Goal: Book appointment/travel/reservation

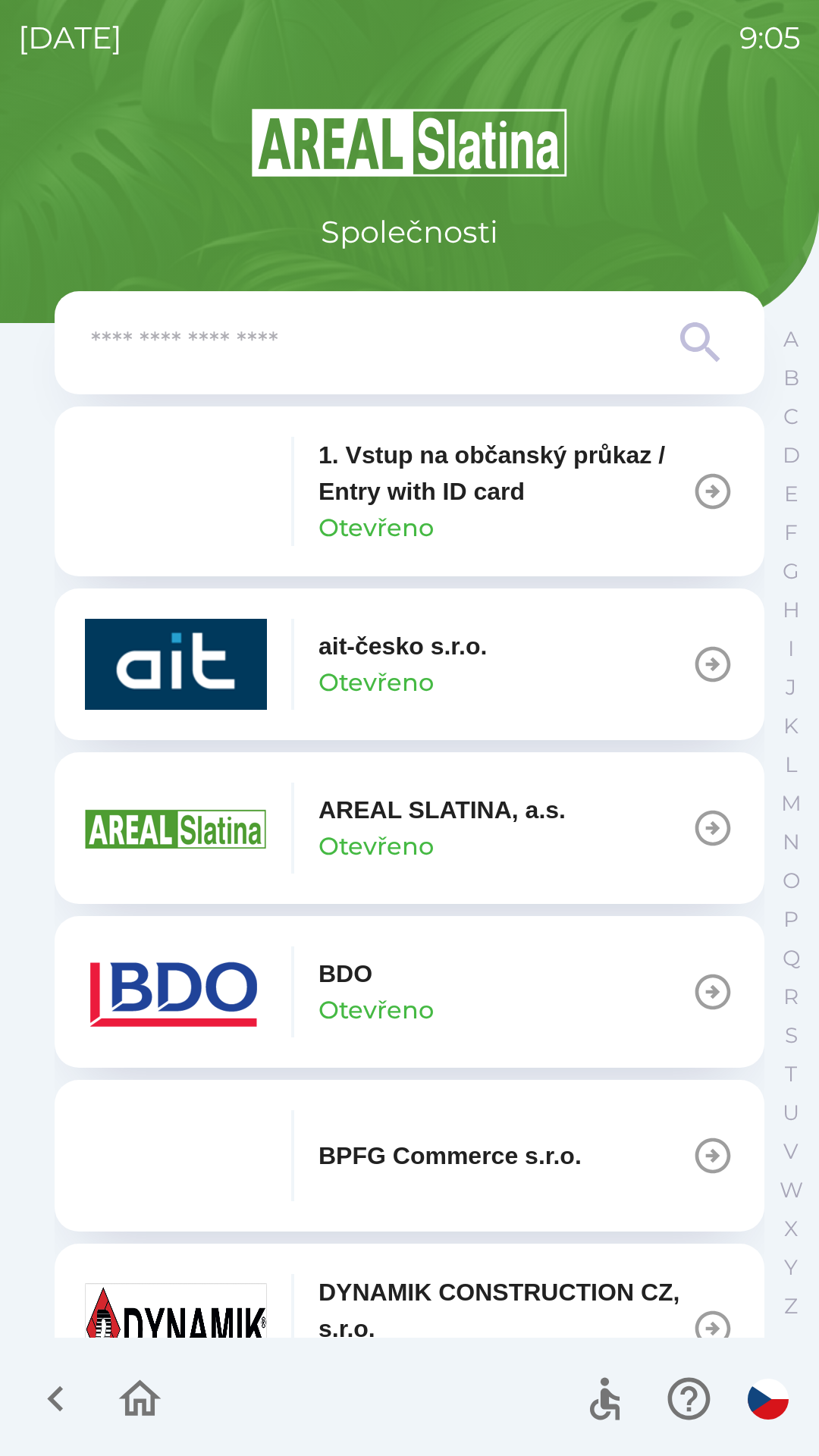
click at [372, 979] on p "BDO" at bounding box center [345, 973] width 54 height 36
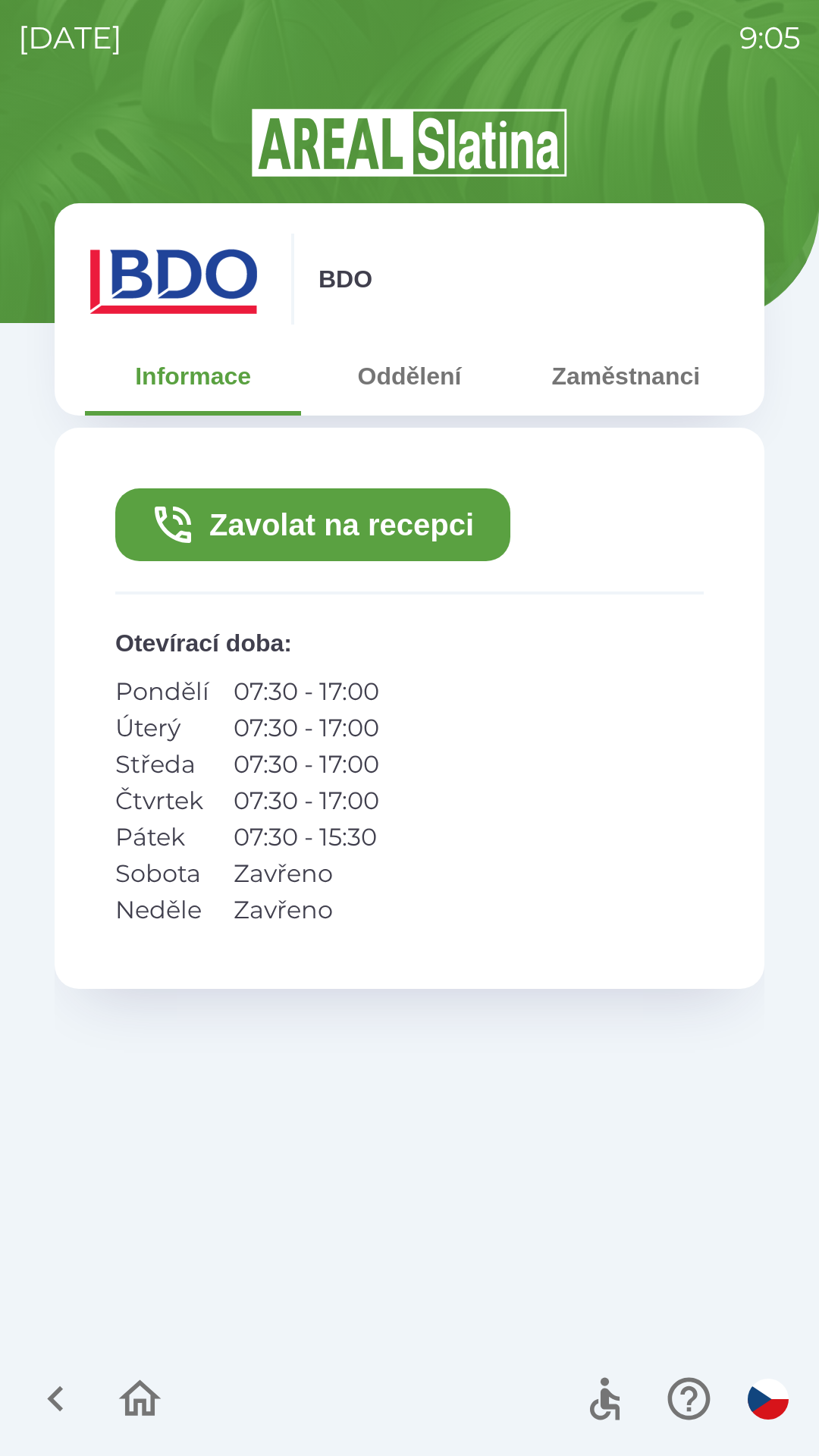
click at [350, 524] on button "Zavolat na recepci" at bounding box center [312, 525] width 395 height 72
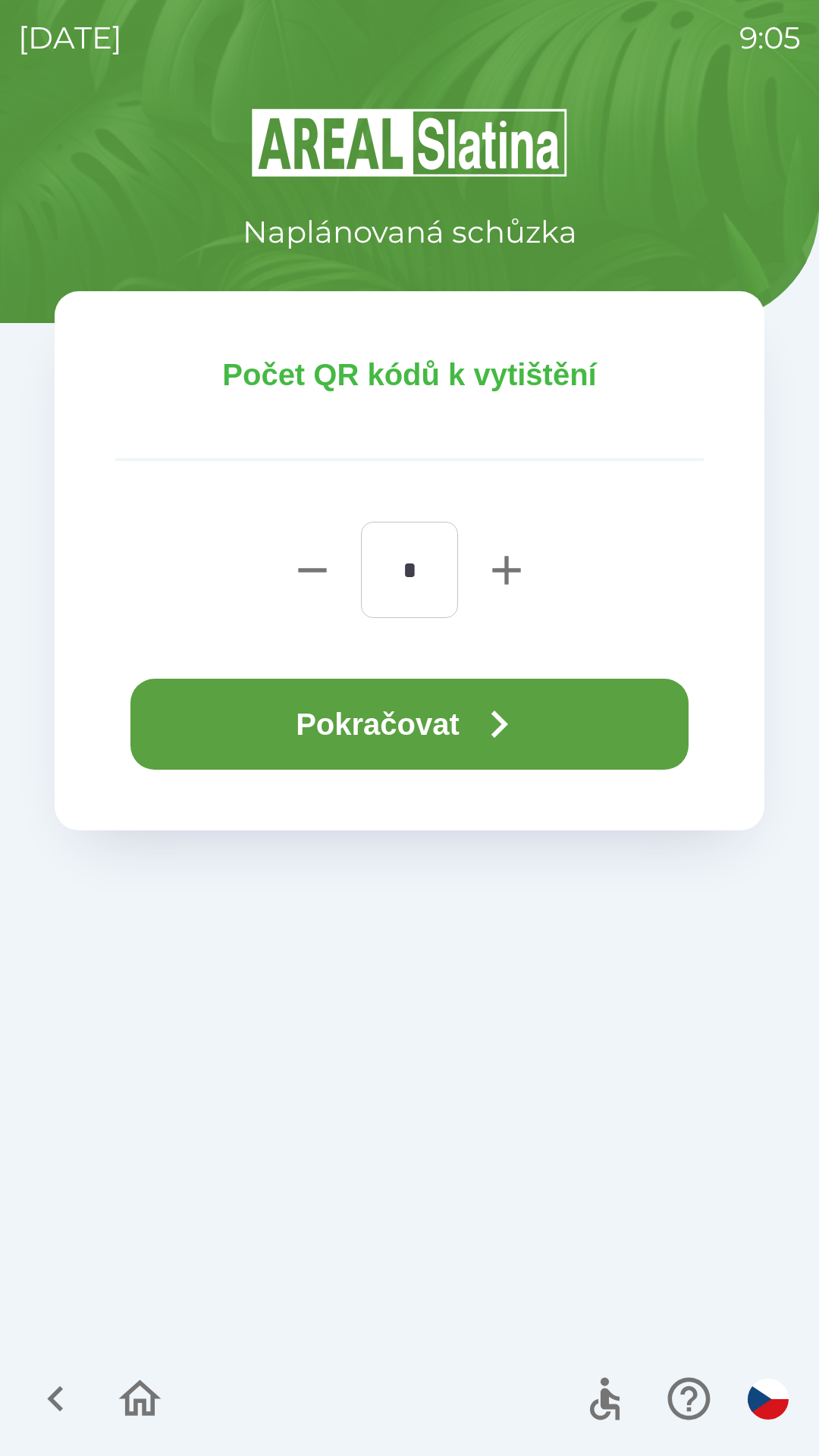
click at [387, 708] on button "Pokračovat" at bounding box center [410, 725] width 558 height 91
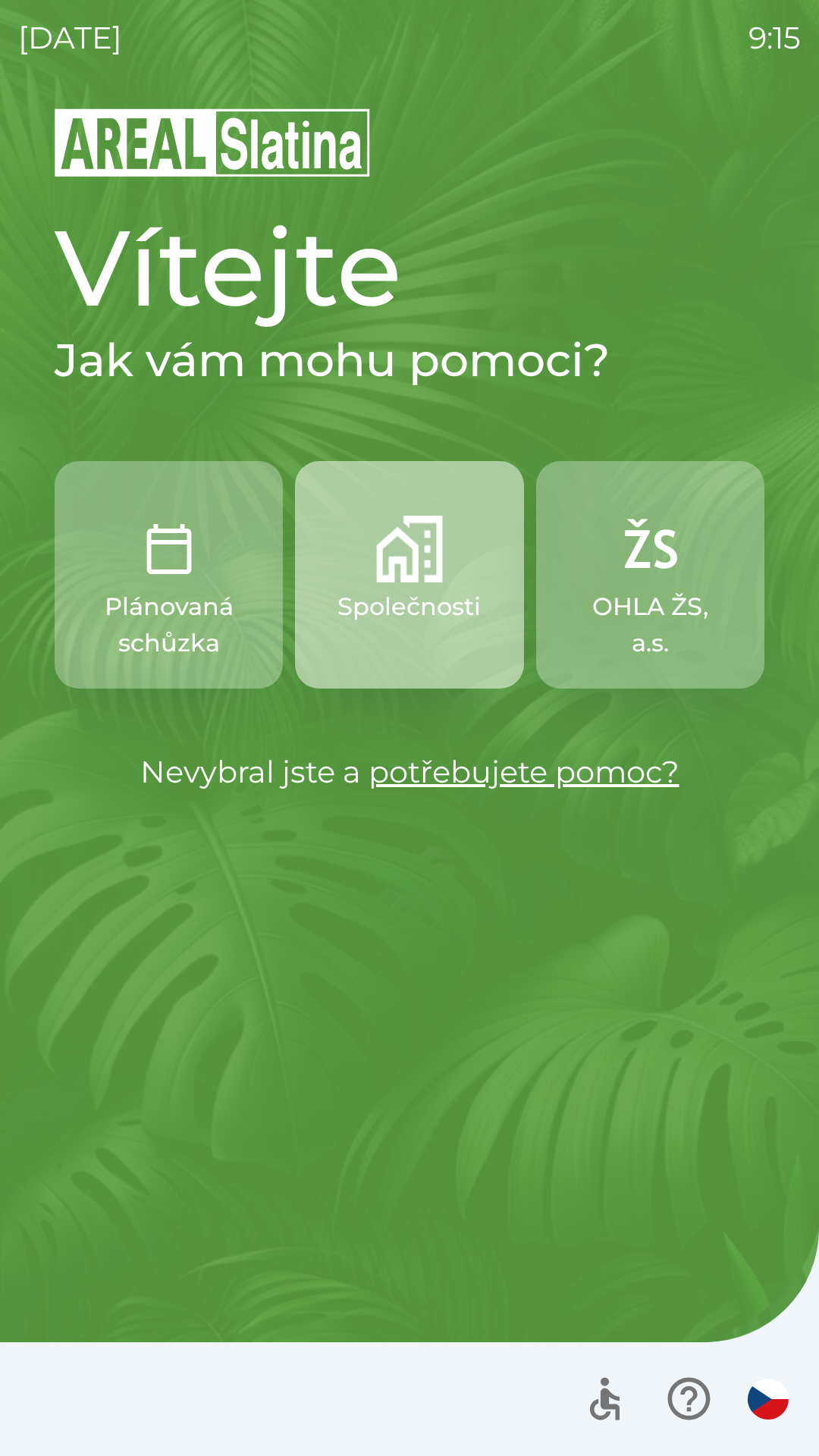
click at [418, 577] on img "button" at bounding box center [410, 548] width 67 height 67
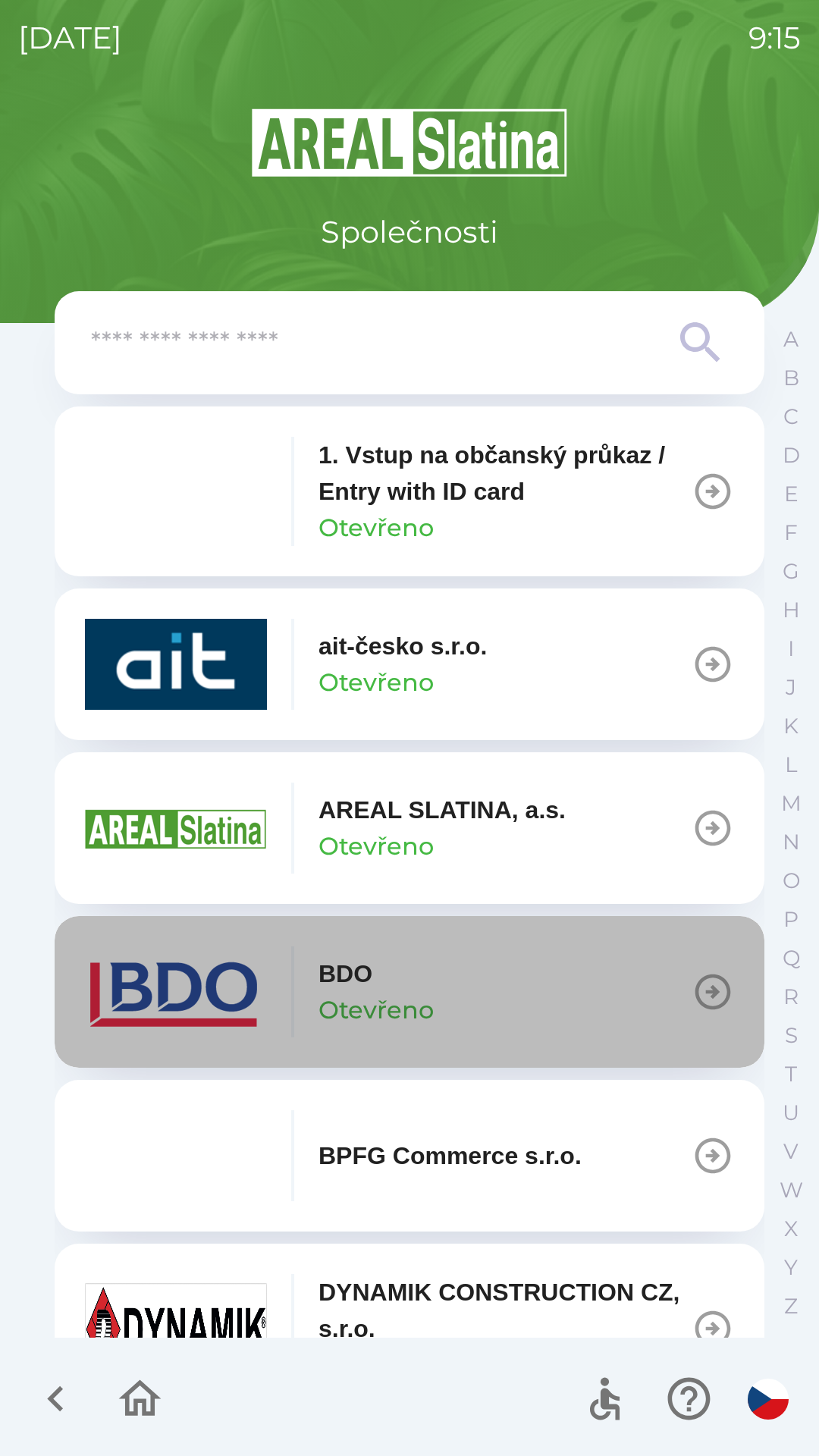
click at [462, 990] on button "BDO Otevřeno" at bounding box center [409, 991] width 709 height 151
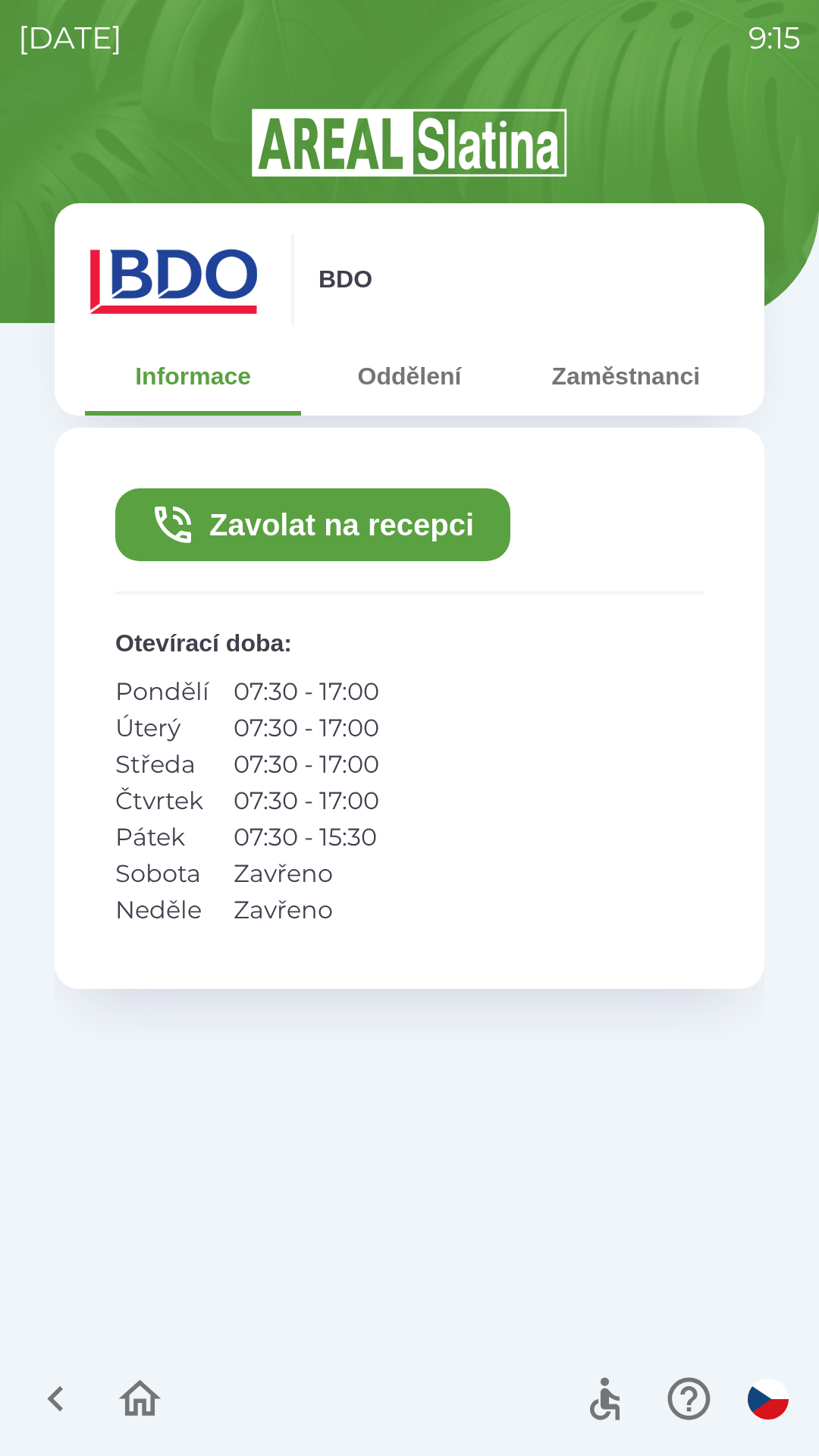
click at [411, 528] on button "Zavolat na recepci" at bounding box center [312, 525] width 395 height 72
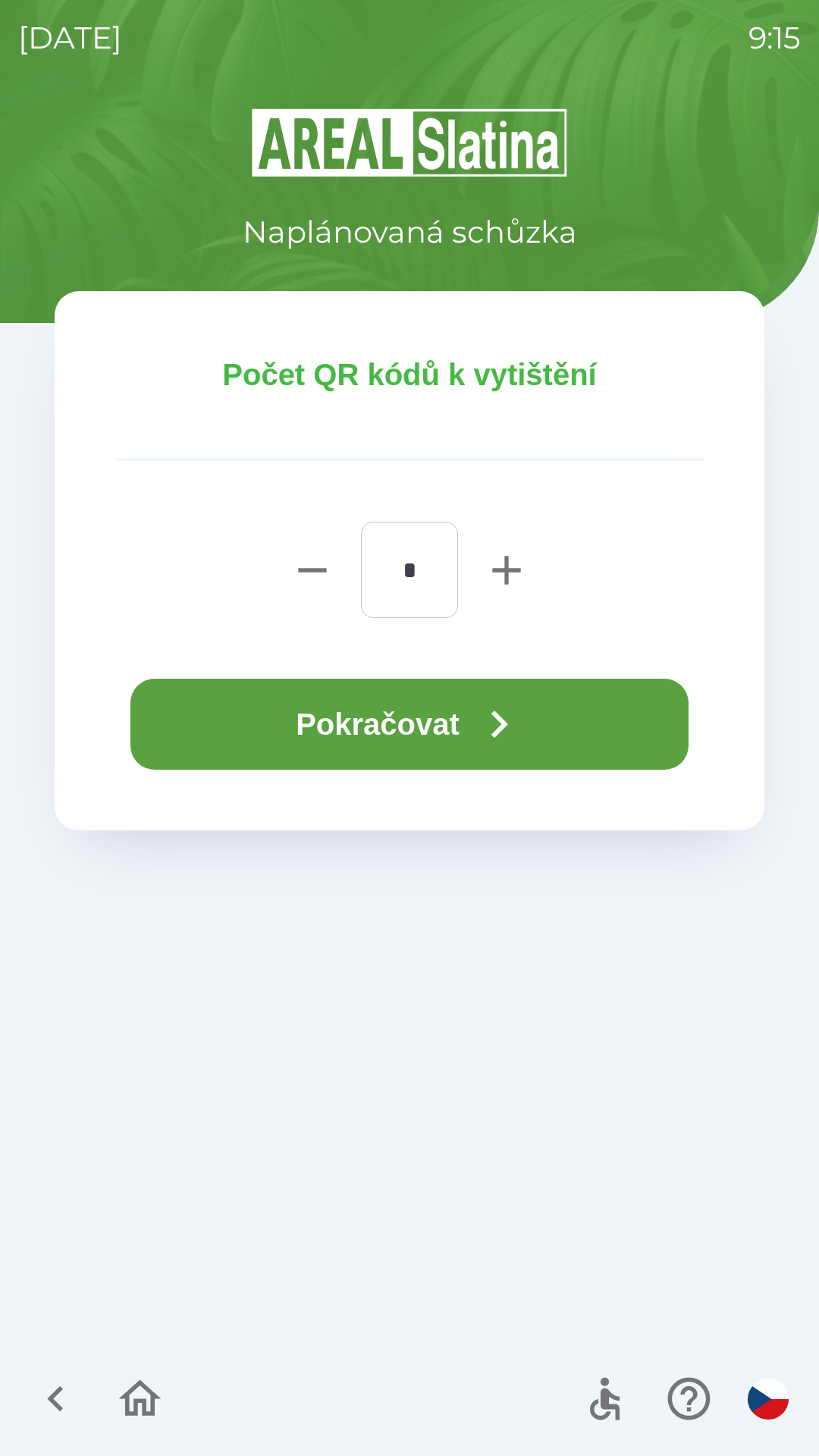
click at [509, 724] on icon "button" at bounding box center [500, 724] width 17 height 28
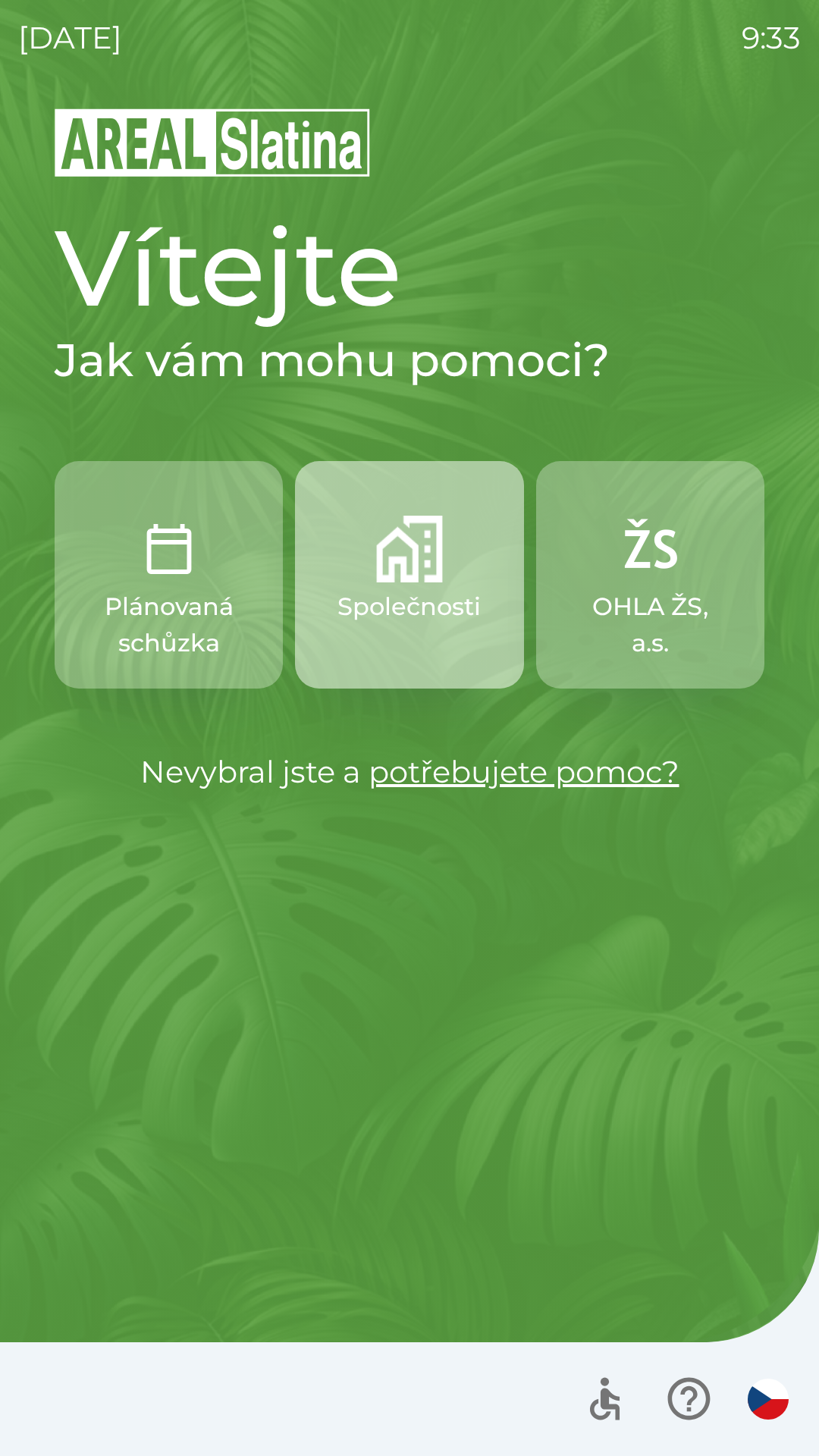
click at [396, 584] on button "Společnosti" at bounding box center [410, 574] width 229 height 228
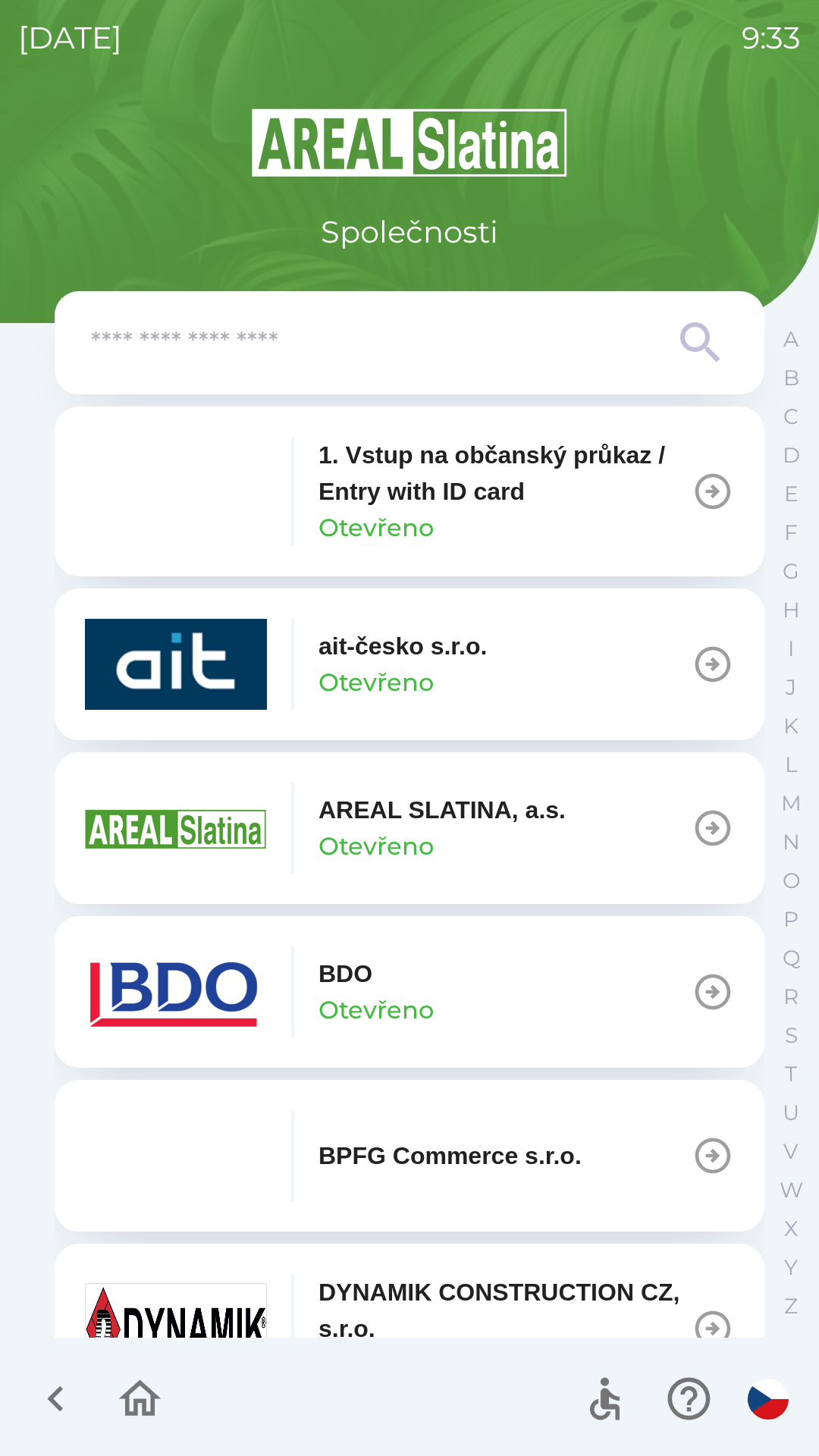
click at [370, 992] on p "Otevřeno" at bounding box center [375, 1010] width 115 height 36
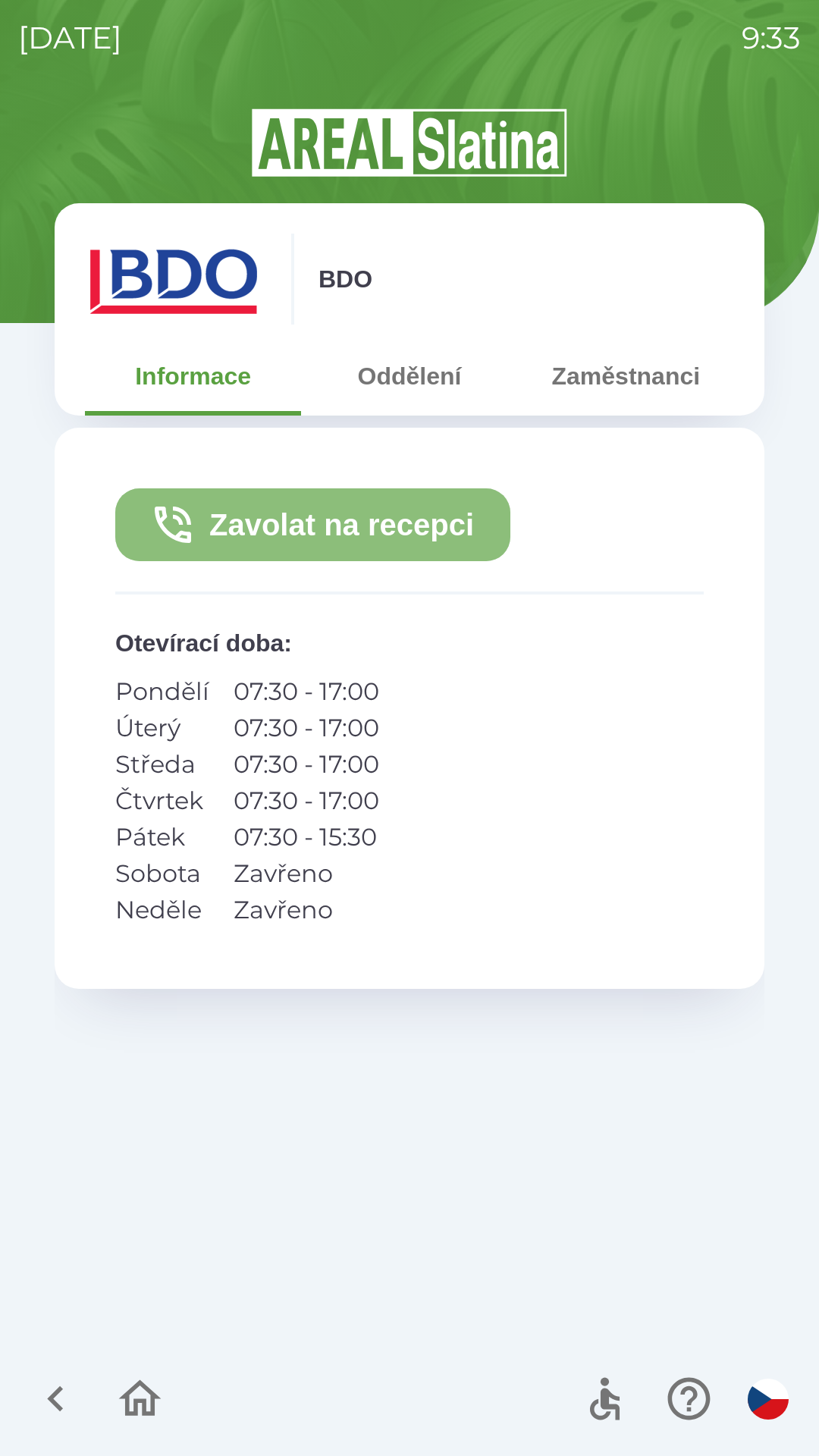
click at [243, 524] on button "Zavolat na recepci" at bounding box center [312, 525] width 395 height 72
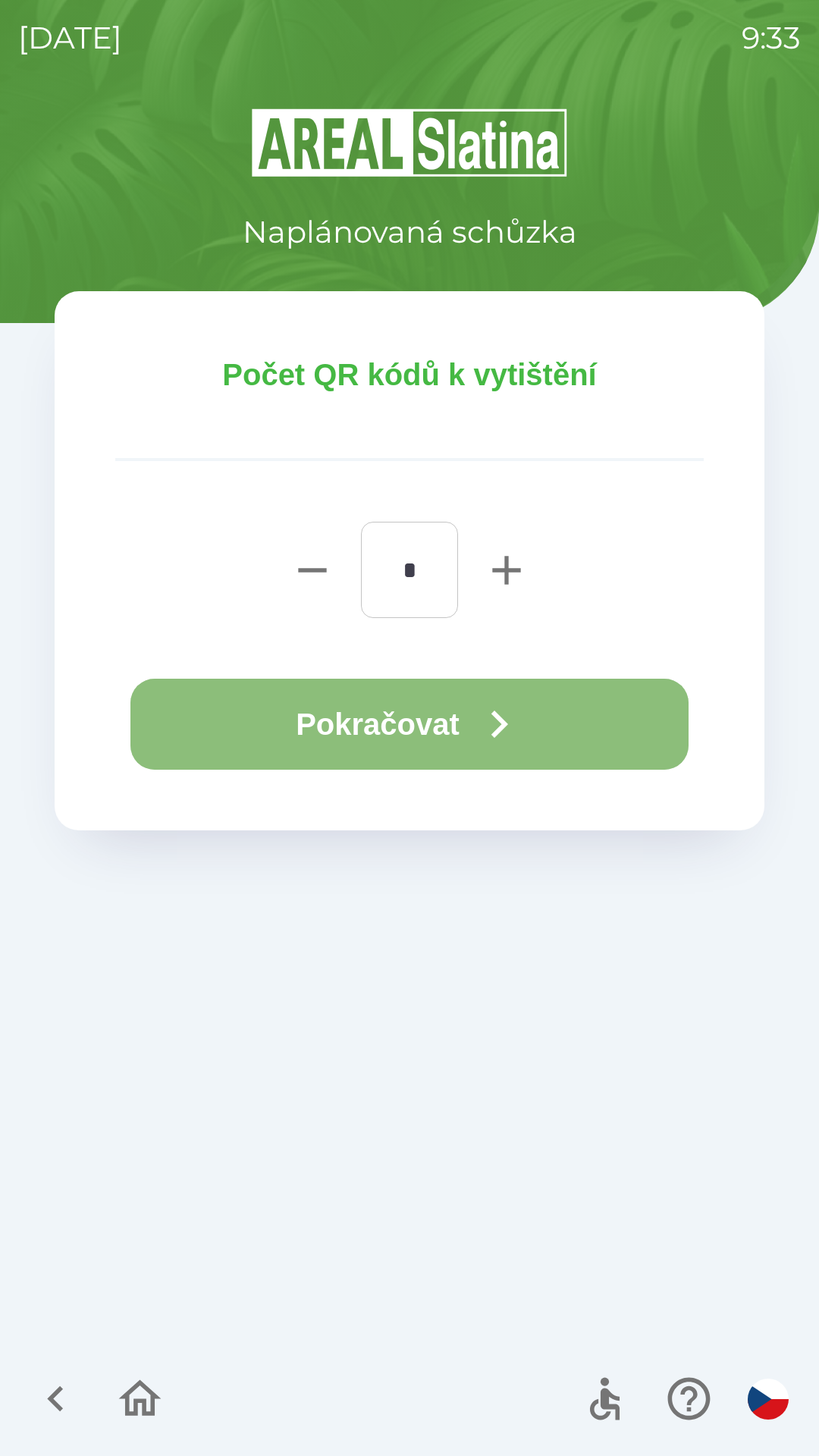
click at [370, 720] on button "Pokračovat" at bounding box center [410, 725] width 558 height 91
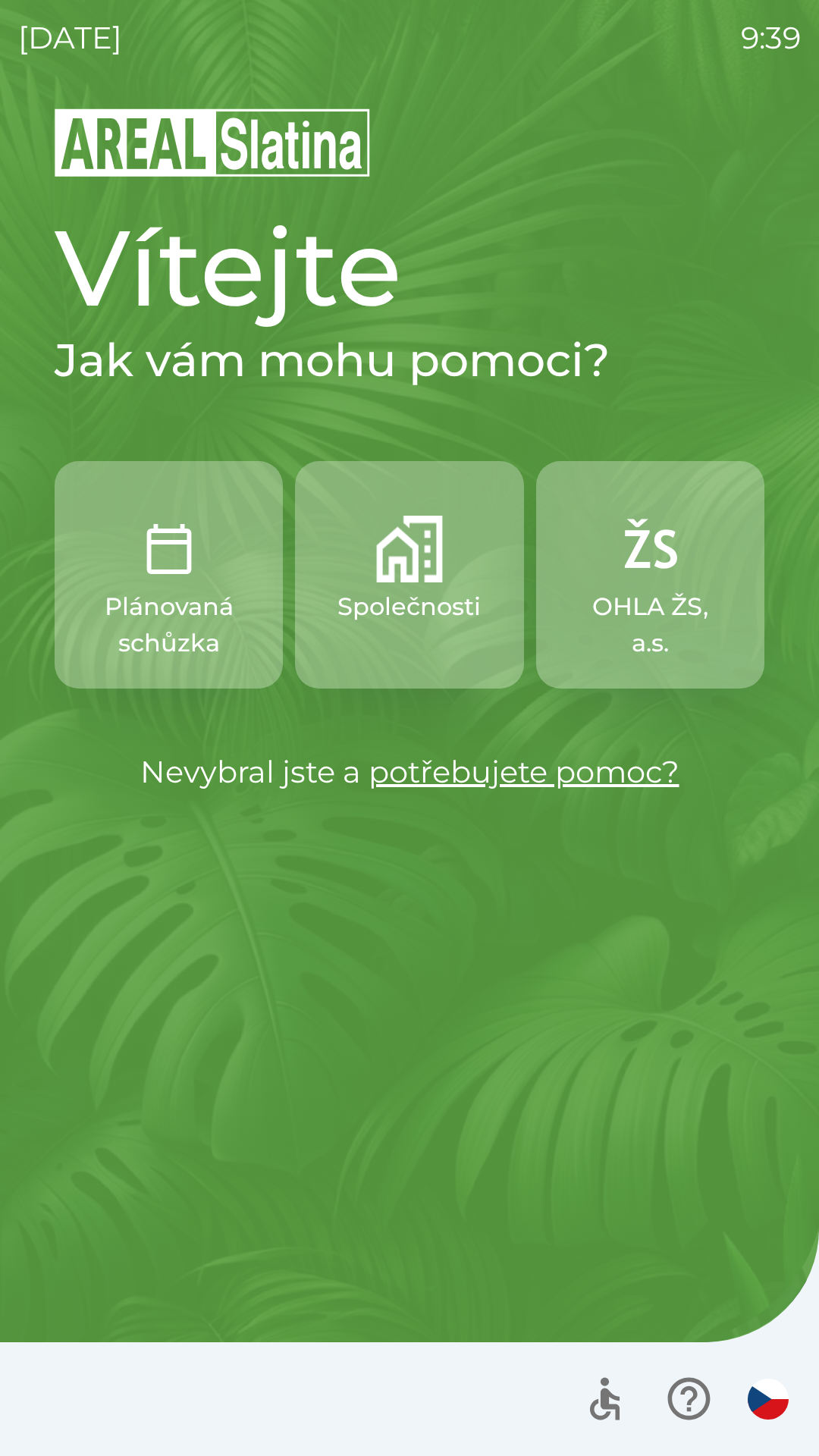
click at [628, 597] on p "OHLA ŽS, a.s." at bounding box center [649, 625] width 155 height 72
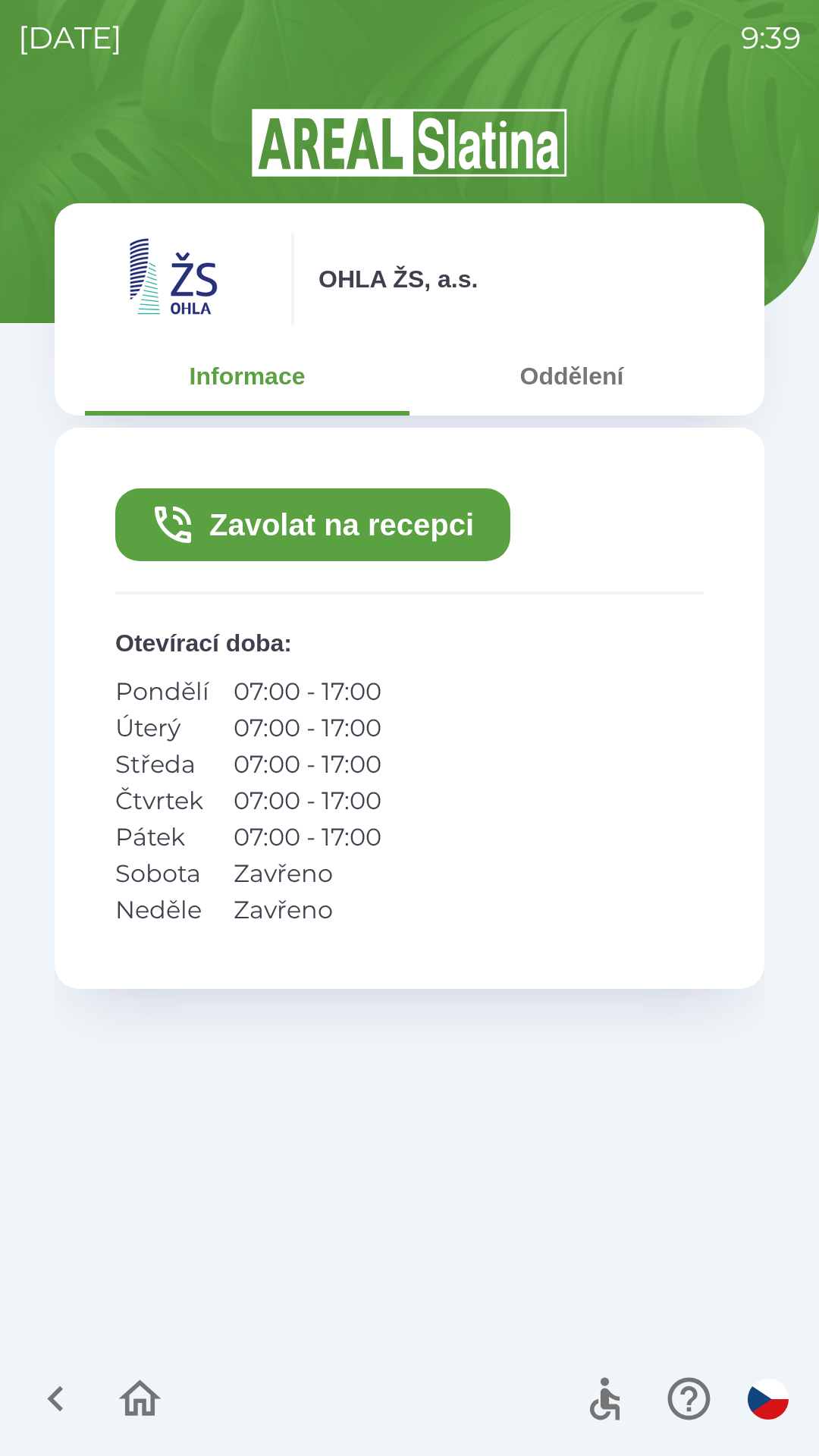
click at [364, 511] on button "Zavolat na recepci" at bounding box center [312, 525] width 395 height 72
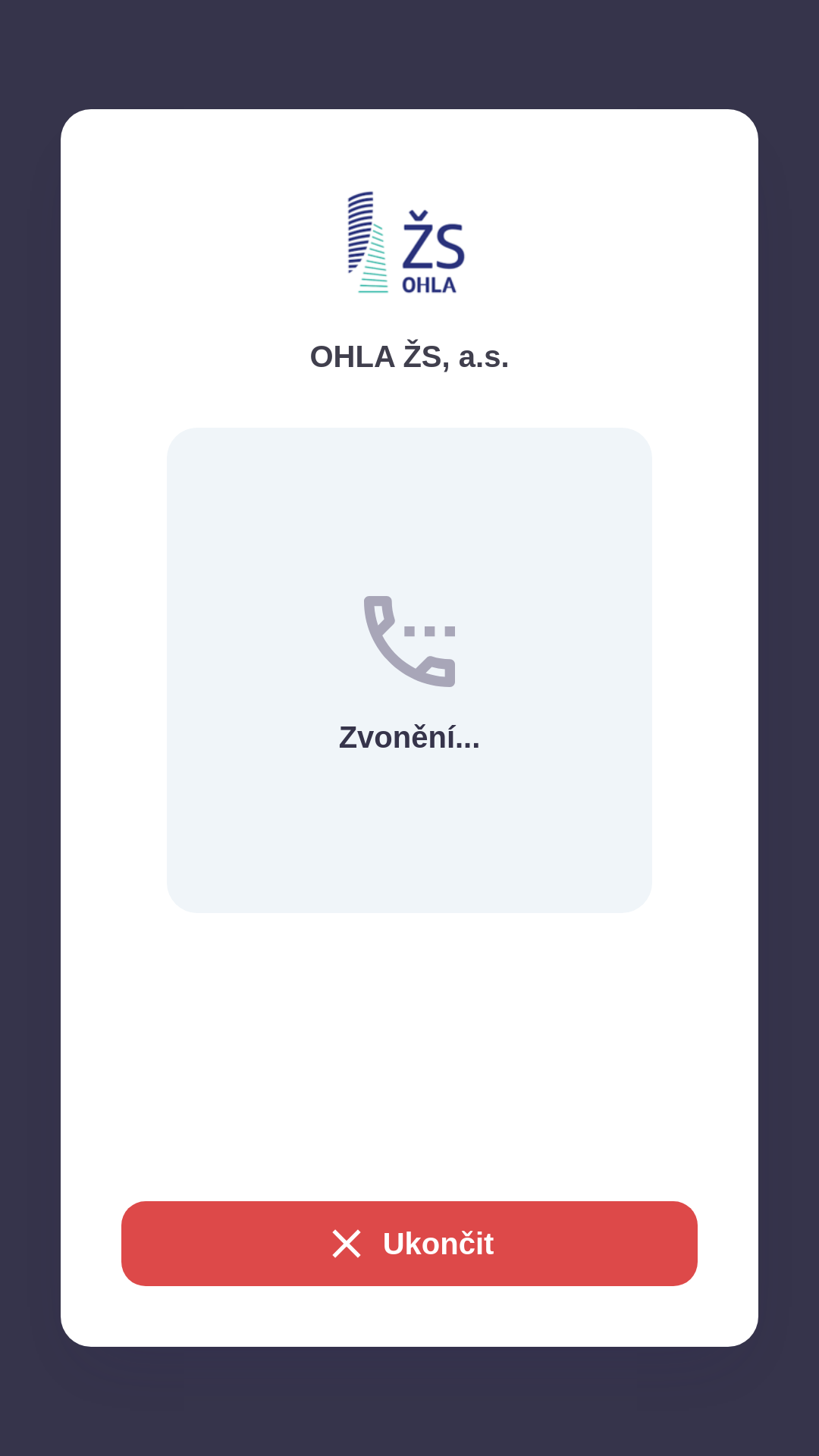
click at [449, 1209] on button "Ukončit" at bounding box center [409, 1243] width 576 height 85
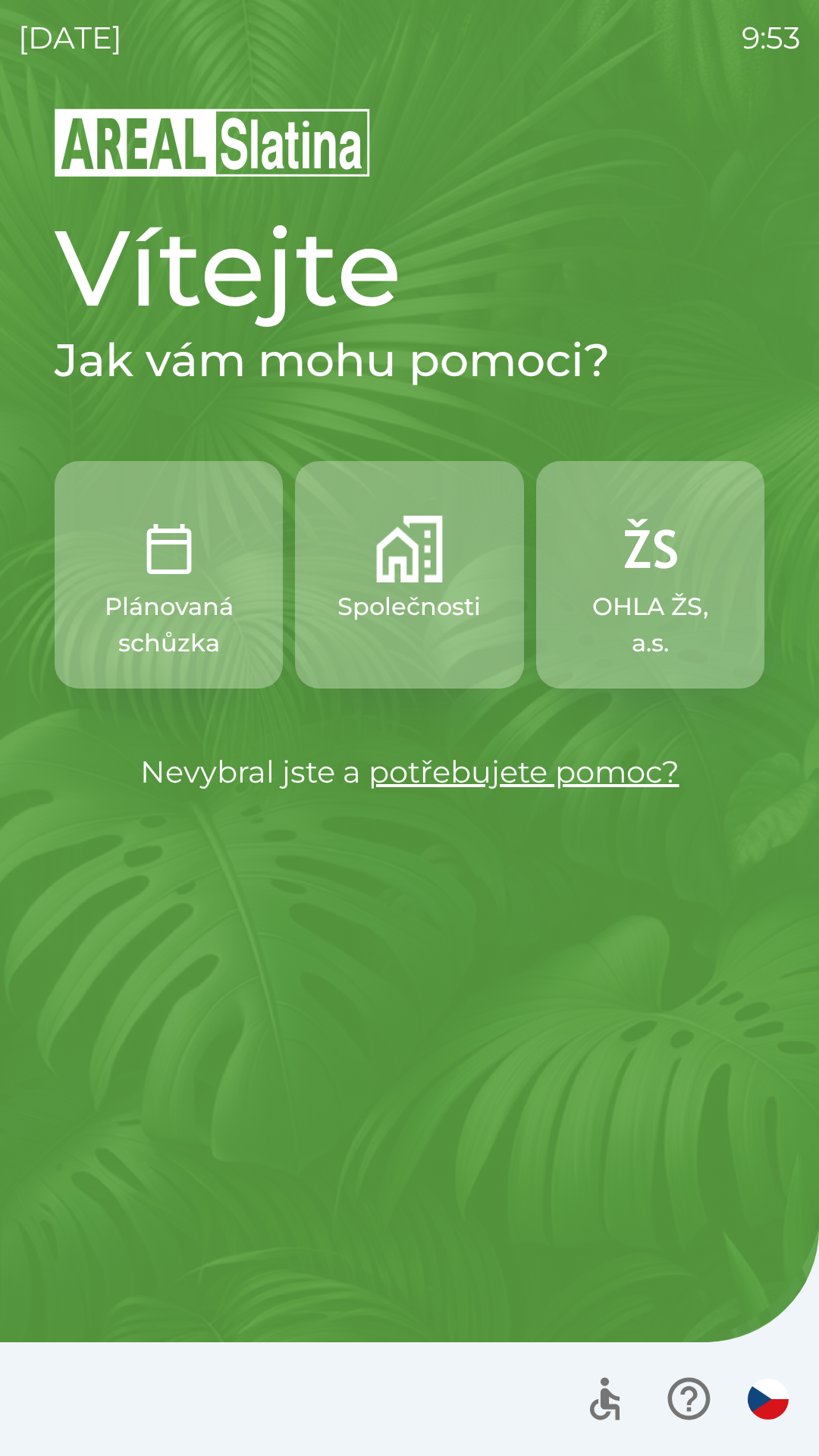
click at [641, 581] on img "button" at bounding box center [649, 548] width 67 height 67
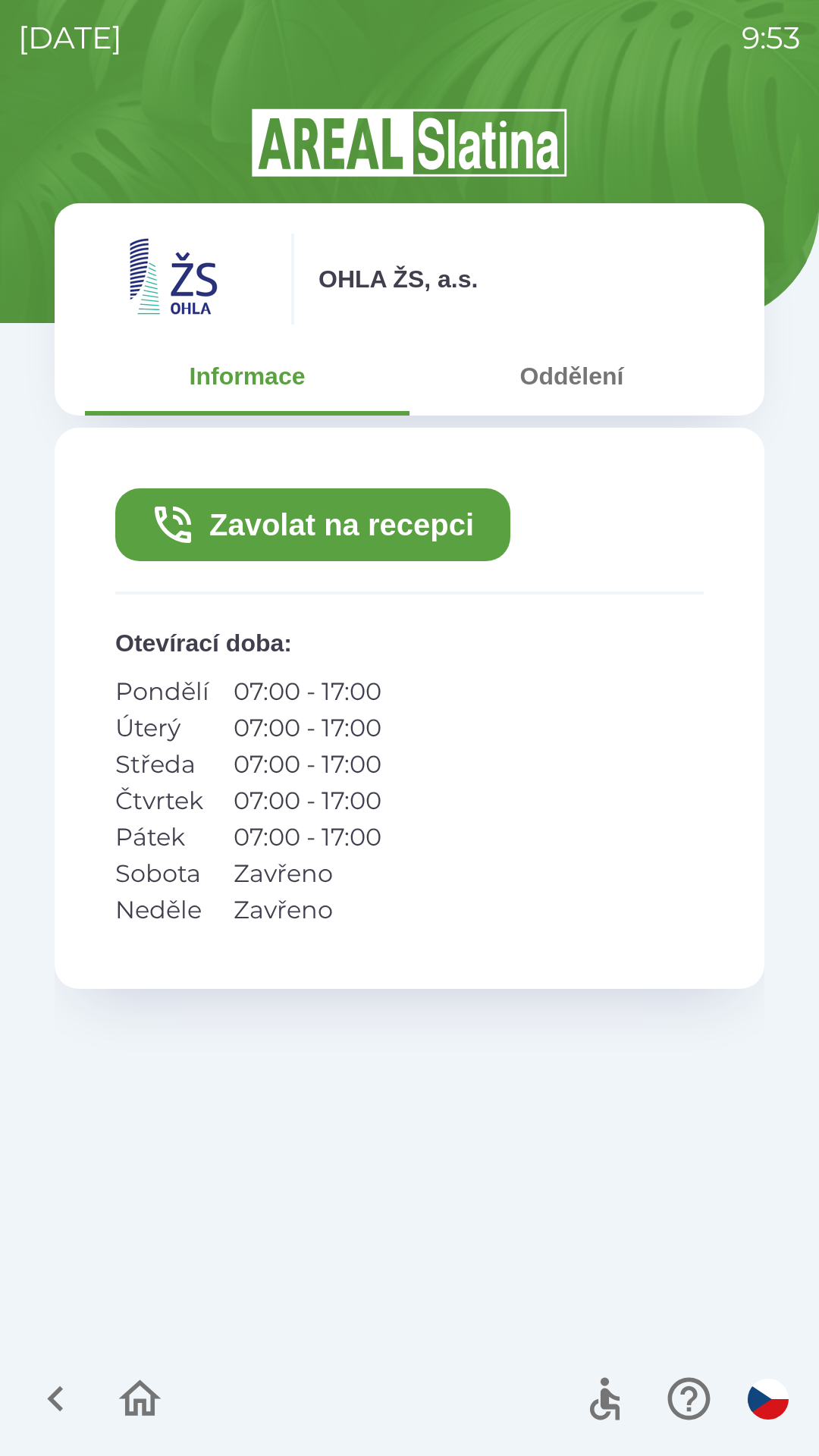
click at [586, 381] on button "Oddělení" at bounding box center [571, 375] width 325 height 54
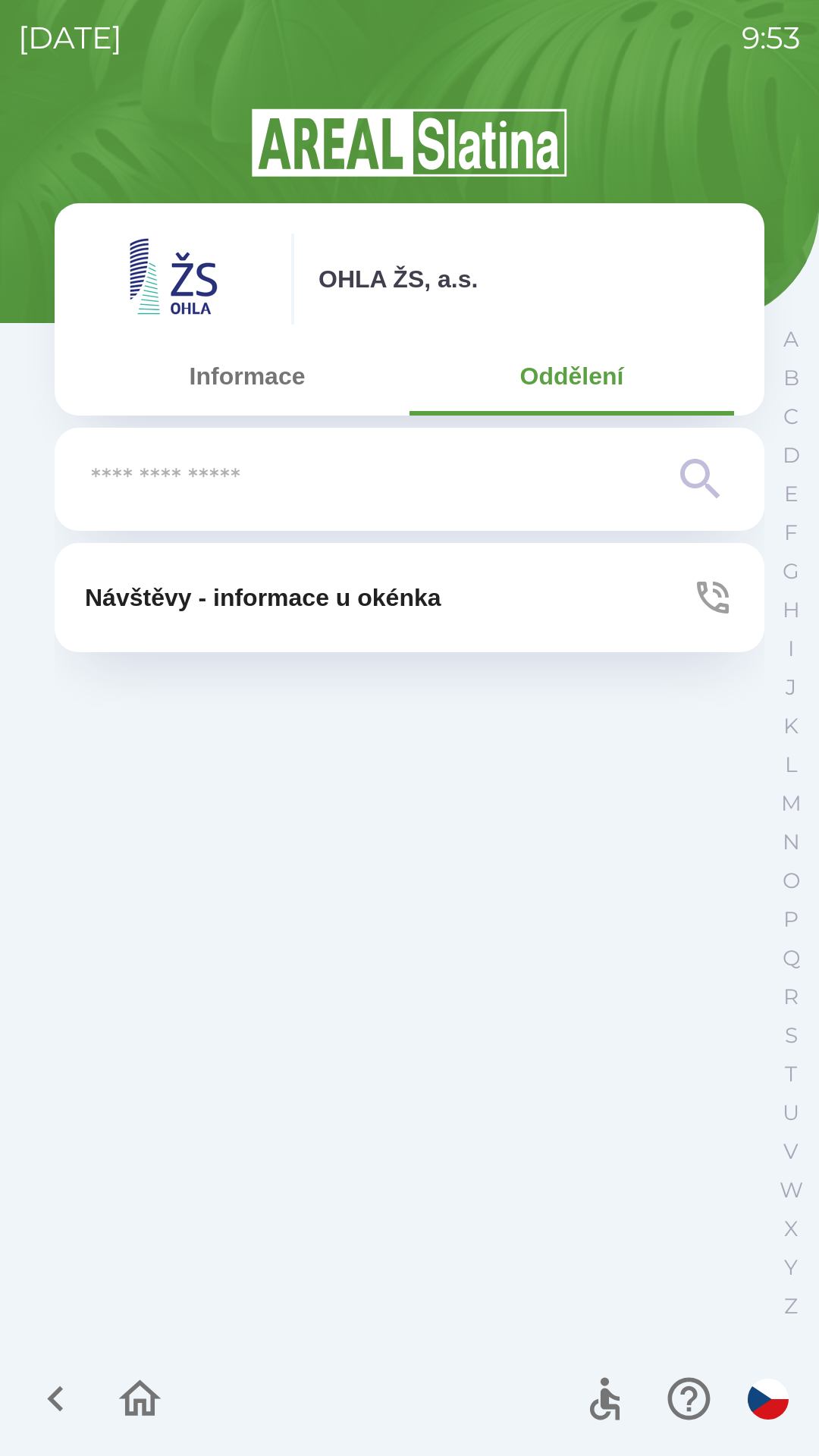
click at [692, 476] on icon at bounding box center [700, 479] width 54 height 54
click at [787, 679] on p "J" at bounding box center [790, 688] width 10 height 27
click at [325, 489] on input "text" at bounding box center [379, 480] width 576 height 42
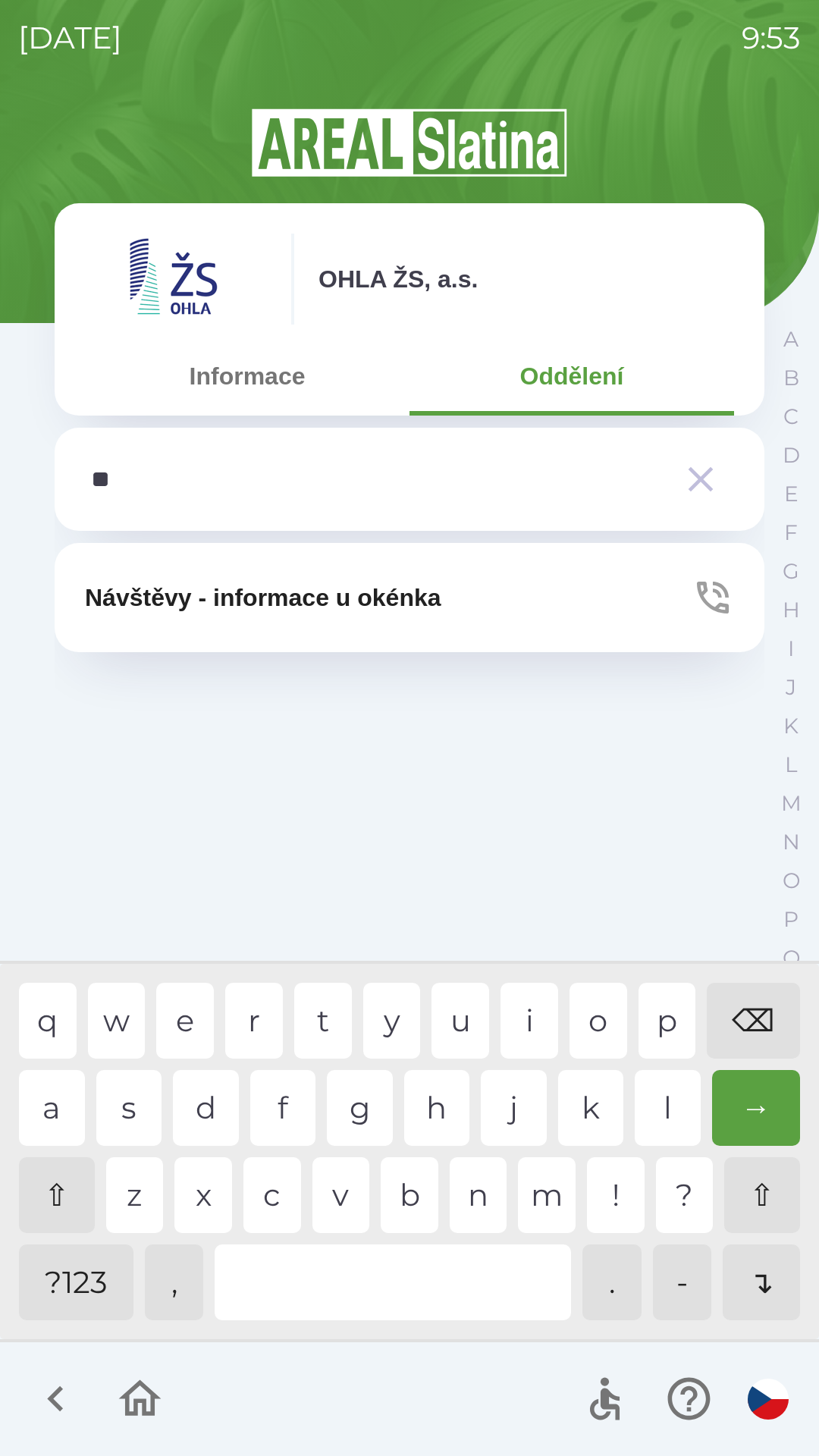
click at [460, 1009] on div "u" at bounding box center [460, 1021] width 58 height 76
click at [133, 1097] on div "s" at bounding box center [129, 1108] width 66 height 76
type input "*"
click at [750, 1004] on div "⌫" at bounding box center [753, 1021] width 93 height 76
click at [753, 999] on div "⌫" at bounding box center [753, 1021] width 93 height 76
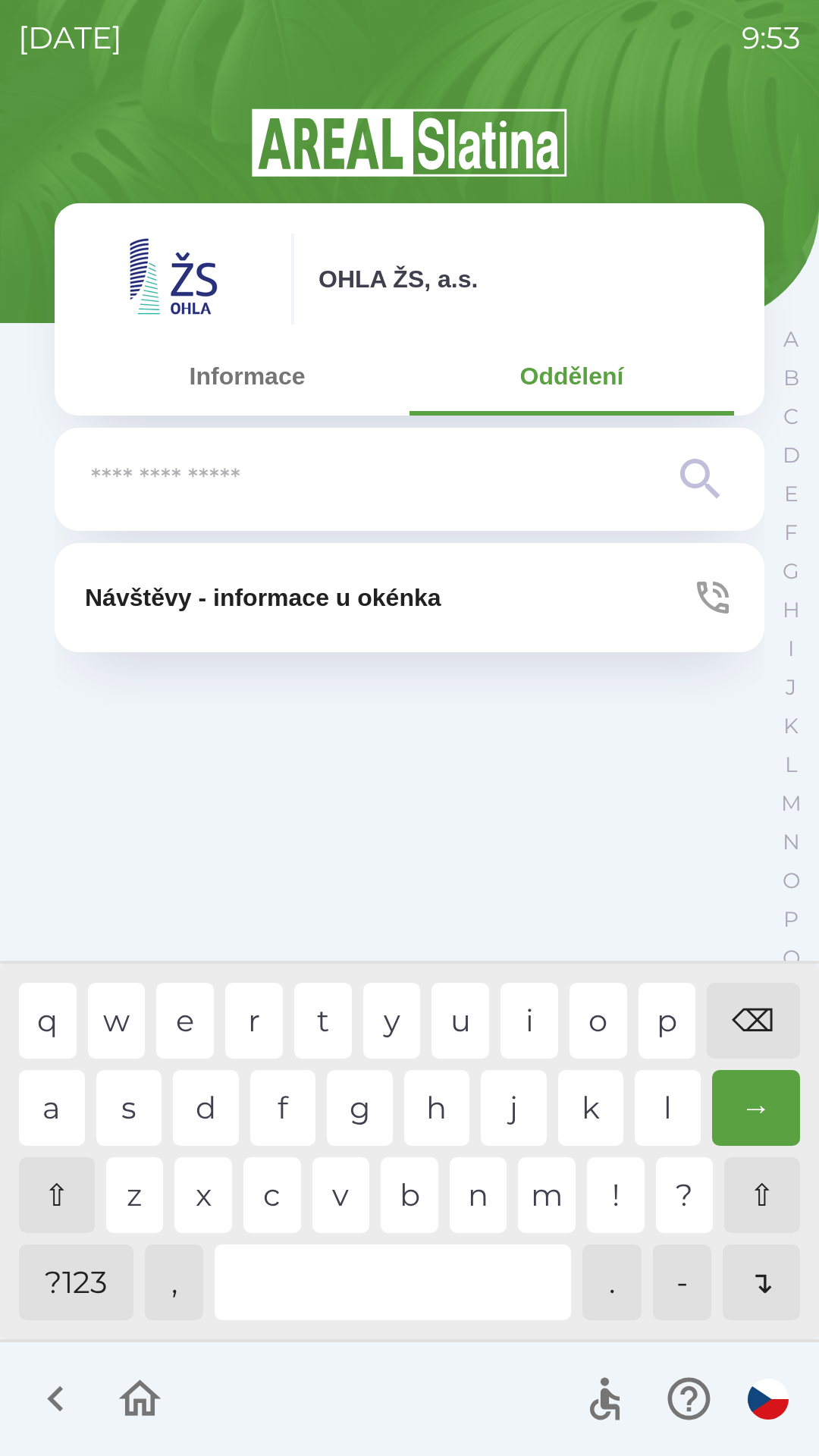
click at [70, 1389] on icon "button" at bounding box center [55, 1398] width 50 height 50
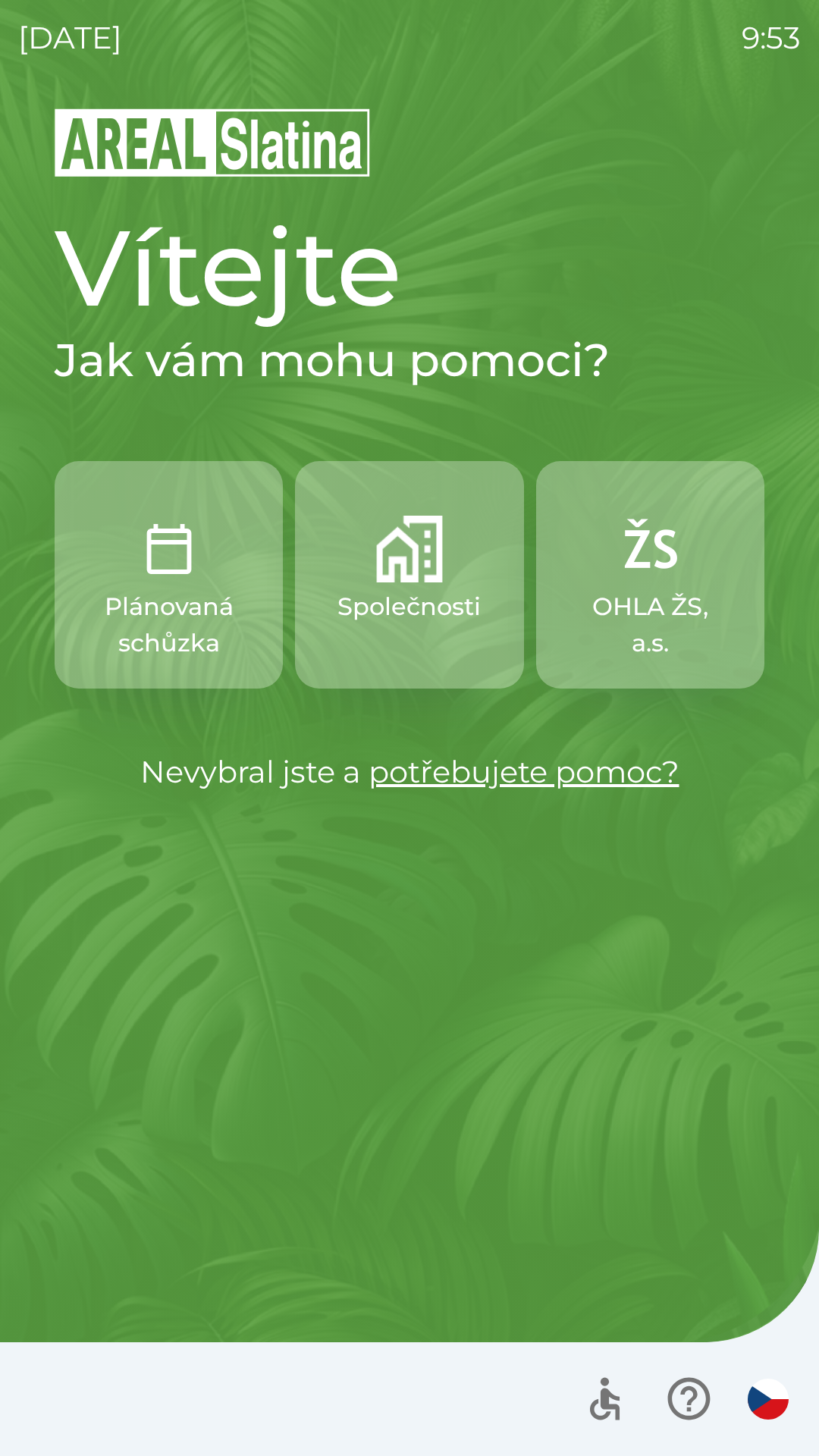
click at [137, 1391] on div at bounding box center [410, 1398] width 819 height 113
click at [415, 530] on img "button" at bounding box center [410, 548] width 67 height 67
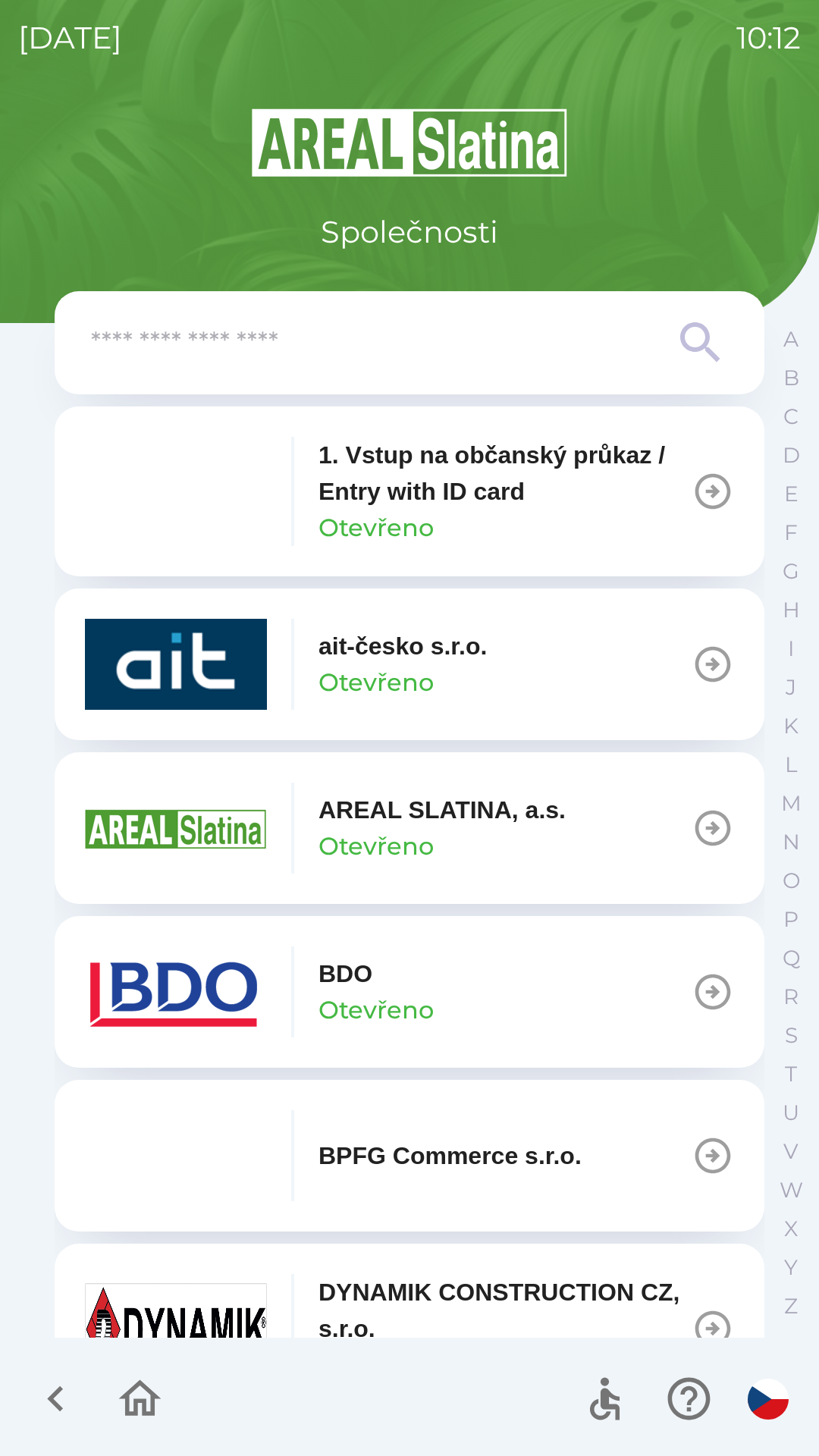
click at [324, 328] on input "text" at bounding box center [379, 343] width 576 height 42
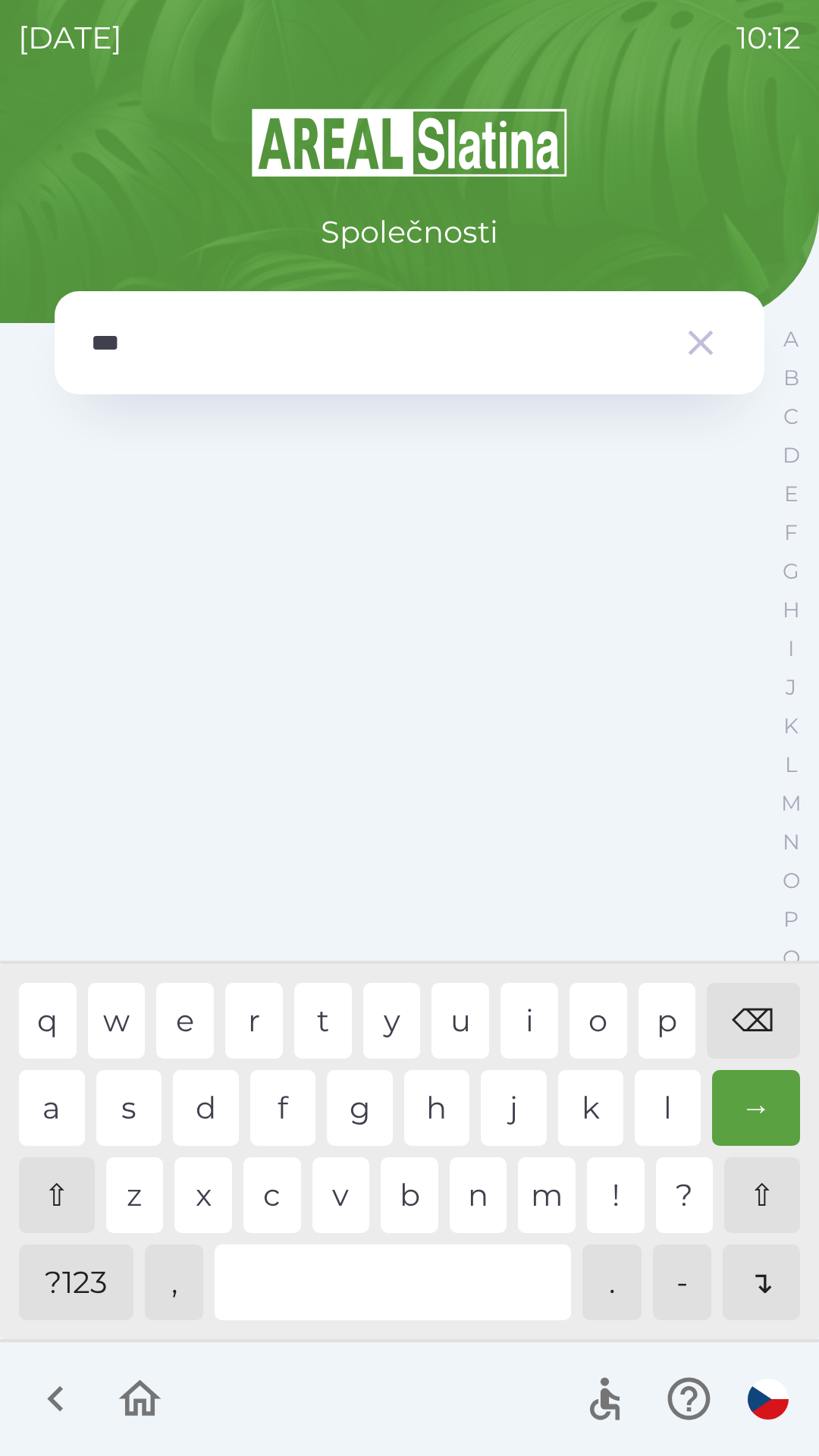
click at [757, 1119] on div "→" at bounding box center [756, 1108] width 89 height 76
click at [755, 1087] on div "→" at bounding box center [756, 1108] width 89 height 76
click at [751, 1009] on div "⌫" at bounding box center [753, 1021] width 93 height 76
click at [211, 1110] on div "d" at bounding box center [206, 1108] width 66 height 76
click at [749, 1018] on div "⌫" at bounding box center [753, 1021] width 93 height 76
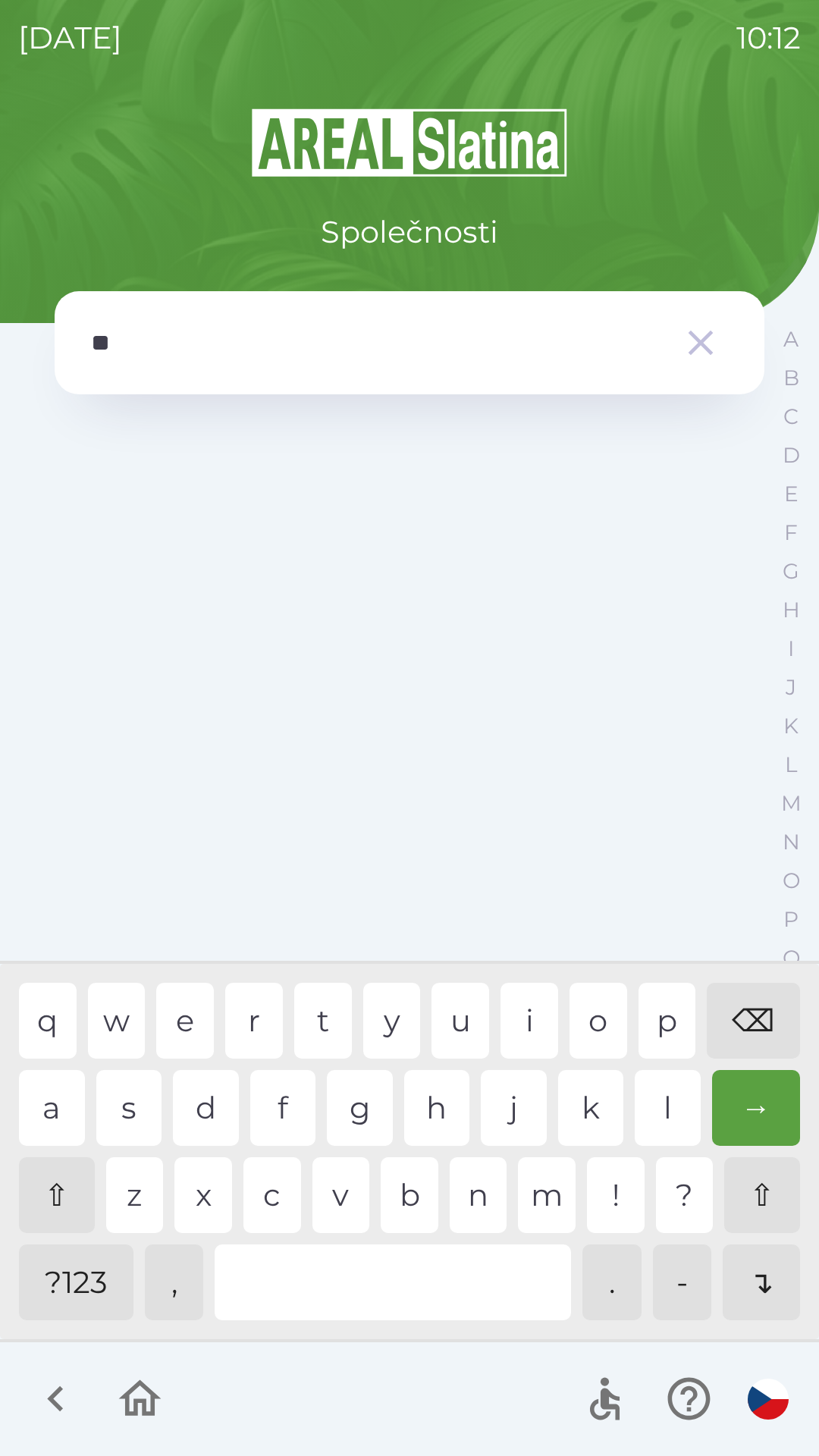
type input "*"
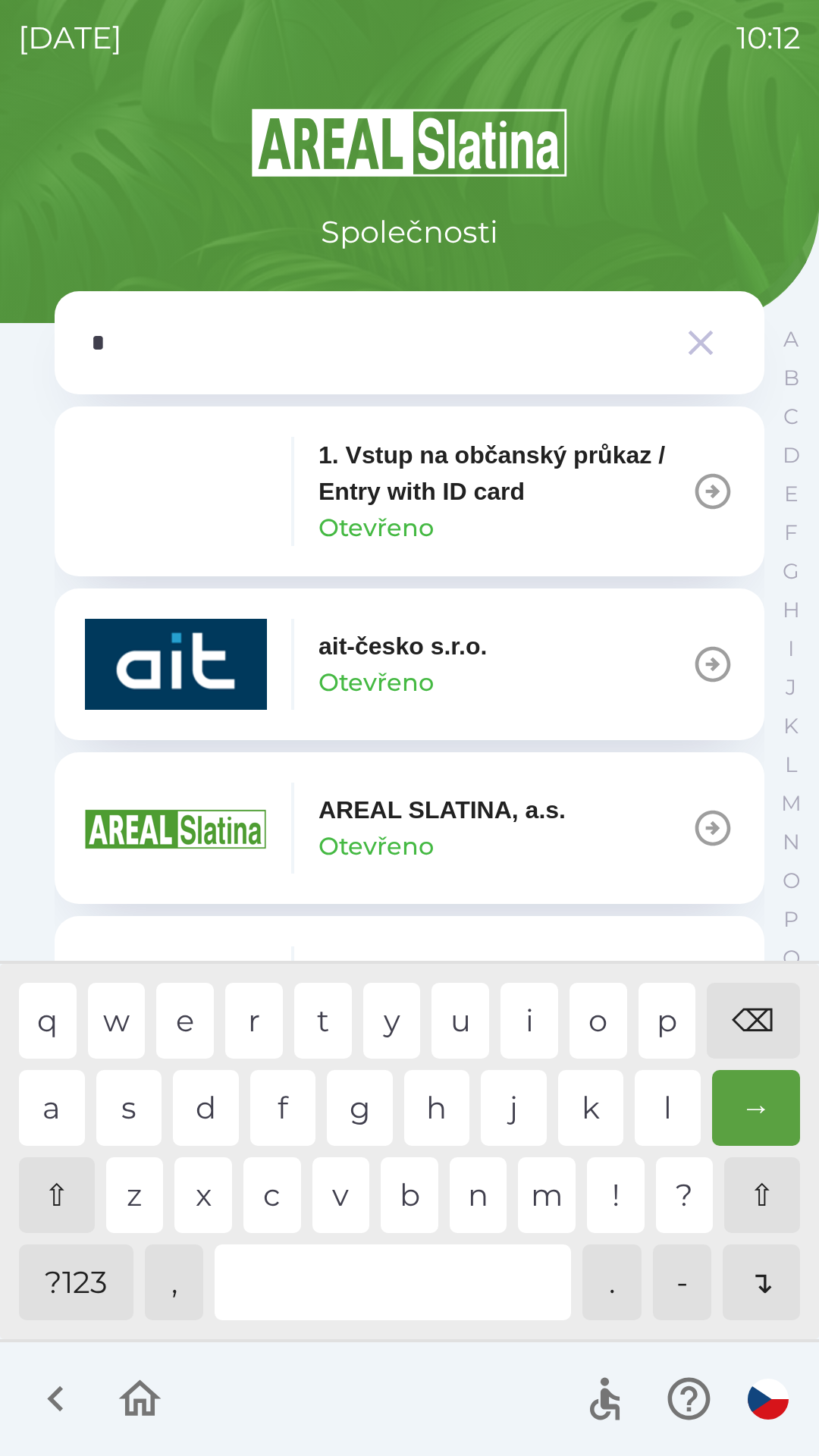
click at [739, 1015] on div "⌫" at bounding box center [753, 1021] width 93 height 76
click at [742, 1007] on div "⌫" at bounding box center [753, 1021] width 93 height 76
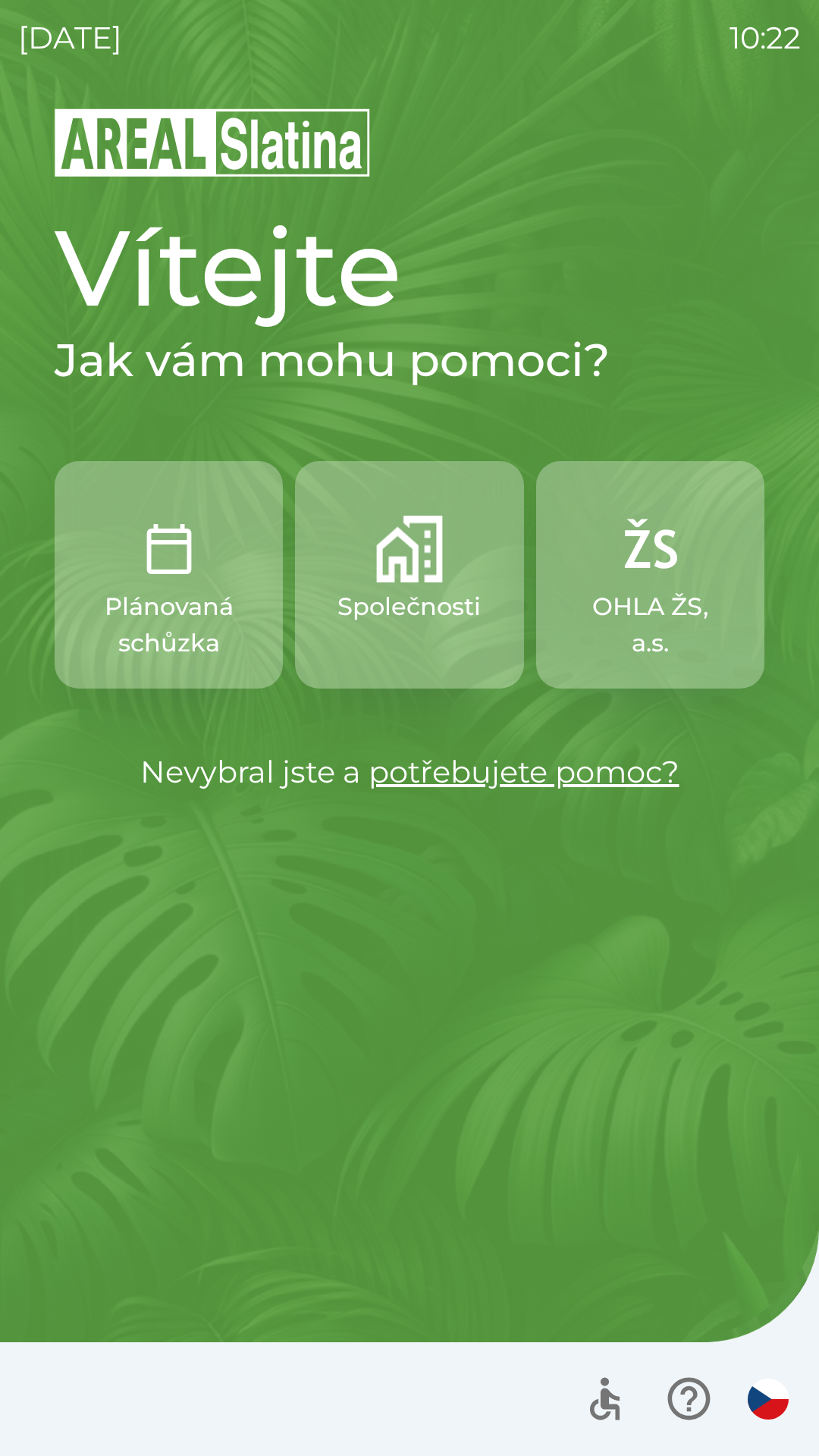
click at [750, 1424] on div at bounding box center [684, 1399] width 222 height 63
click at [763, 1398] on img "button" at bounding box center [768, 1399] width 41 height 41
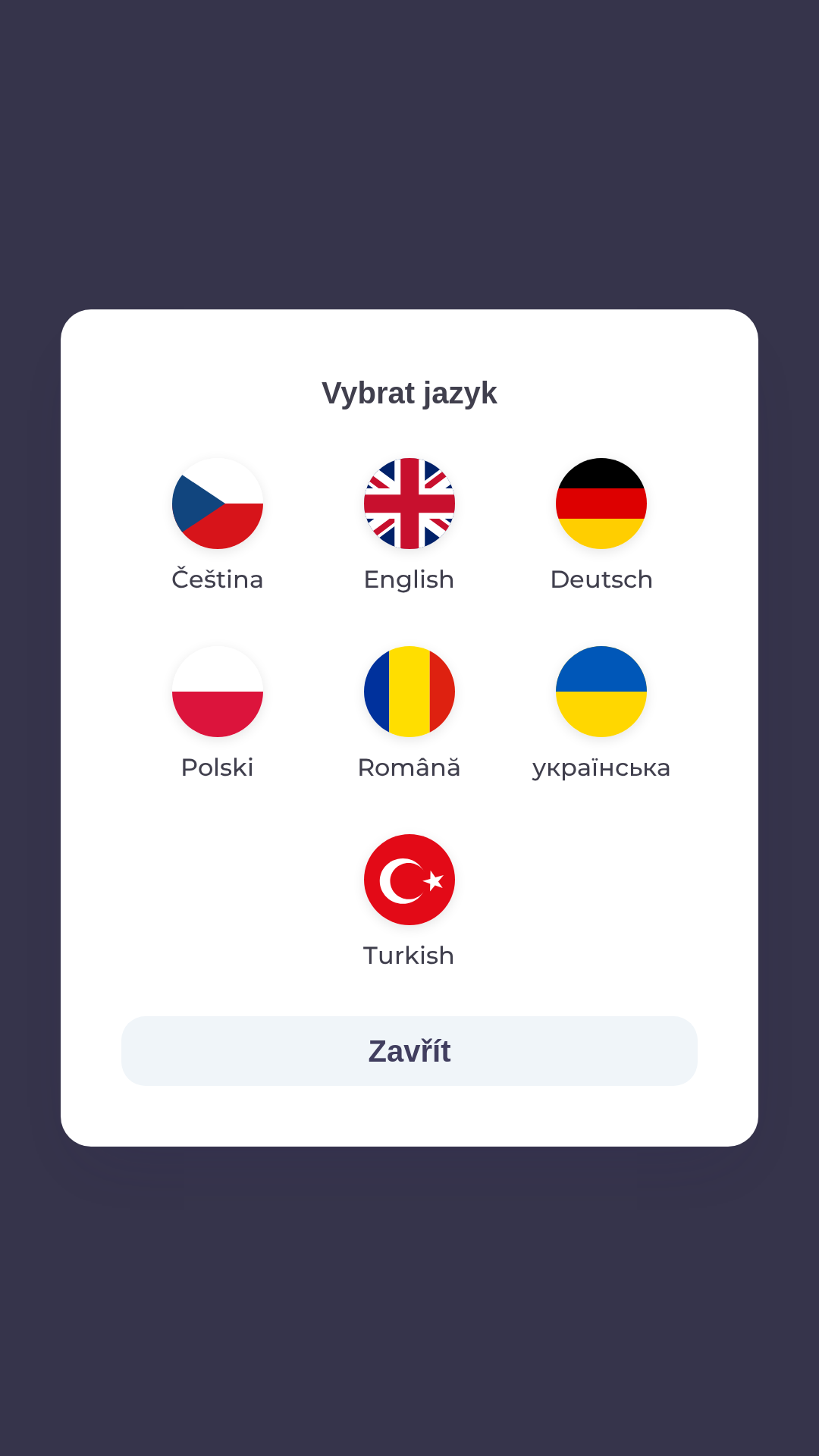
click at [397, 481] on img "button" at bounding box center [410, 504] width 91 height 91
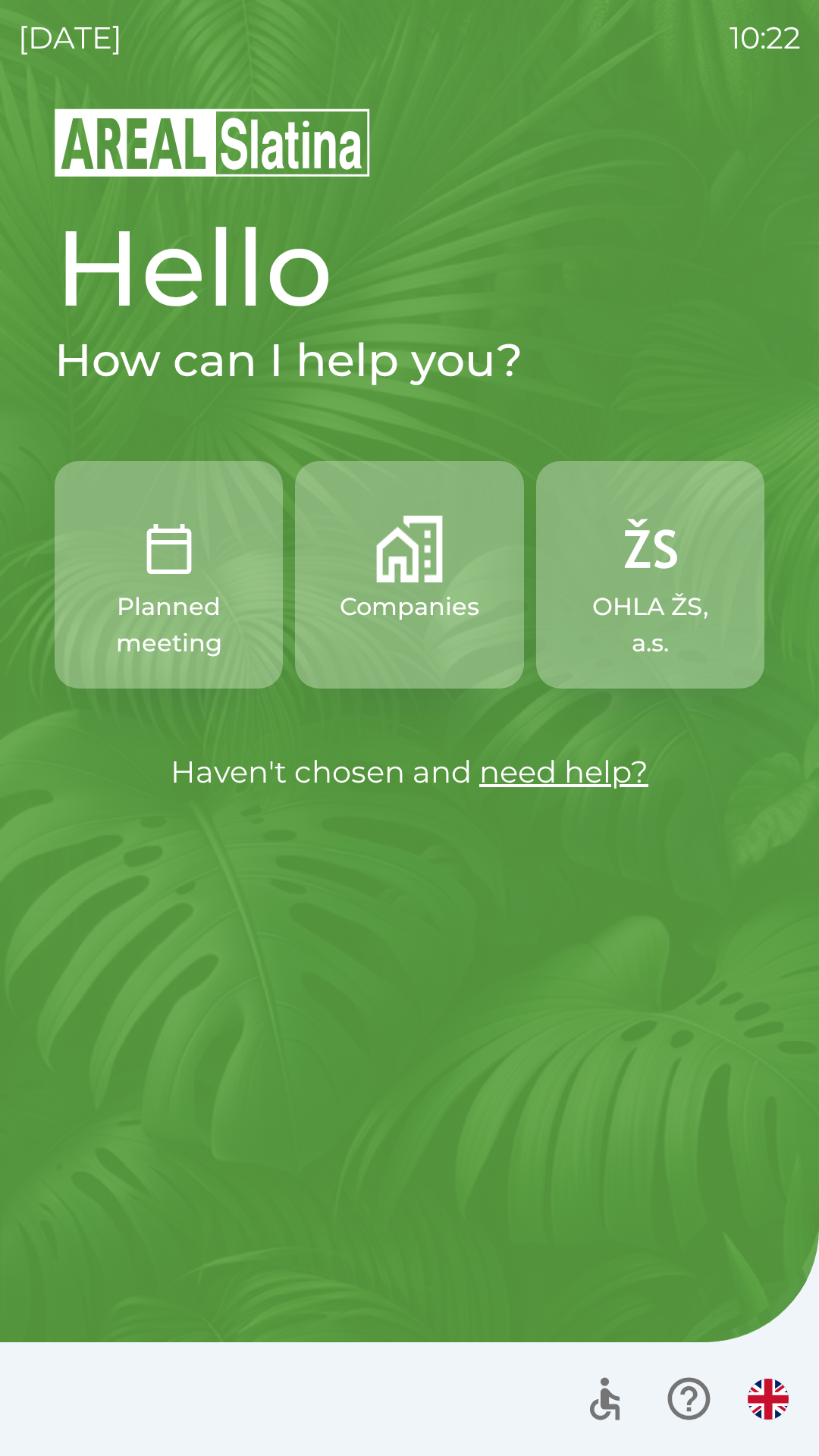
click at [419, 587] on button "Companies" at bounding box center [410, 574] width 229 height 228
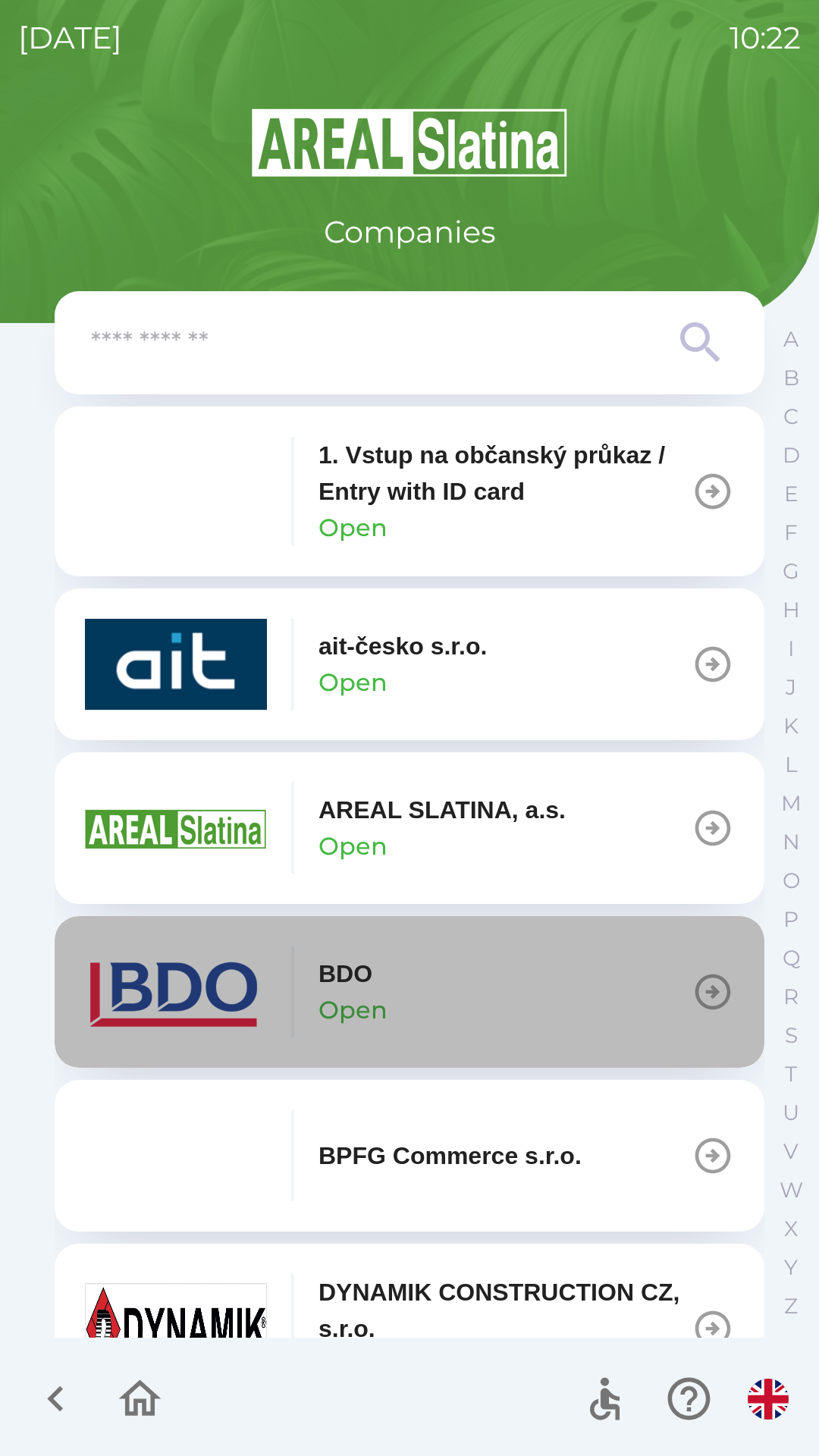
click at [464, 991] on button "BDO Open" at bounding box center [409, 991] width 709 height 151
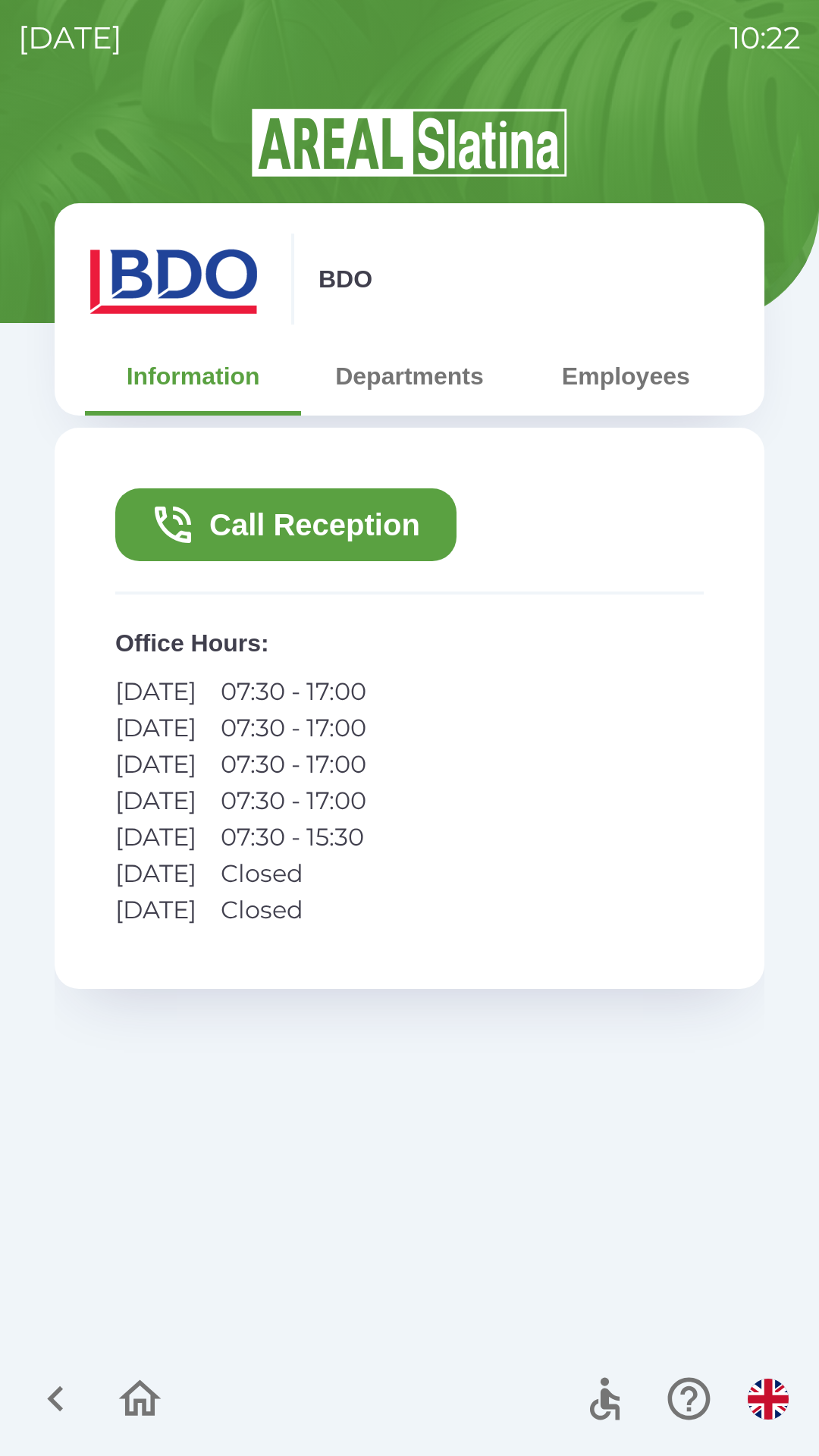
click at [400, 529] on button "Call Reception" at bounding box center [286, 525] width 341 height 72
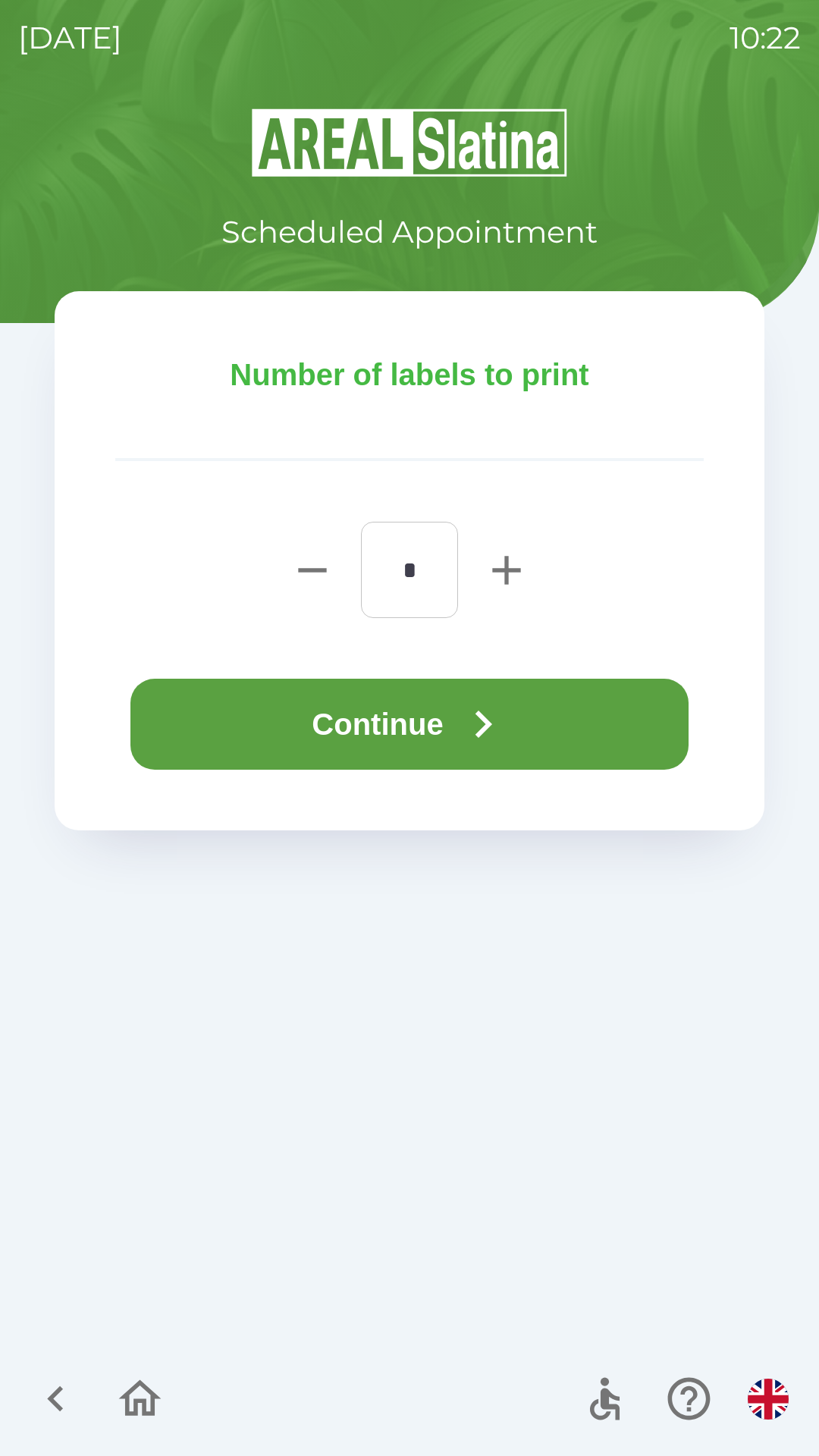
click at [493, 571] on icon "button" at bounding box center [506, 569] width 28 height 28
click at [509, 570] on icon "button" at bounding box center [506, 569] width 28 height 28
click at [505, 570] on icon "button" at bounding box center [506, 569] width 28 height 28
type input "*"
click at [479, 716] on icon "button" at bounding box center [483, 724] width 54 height 54
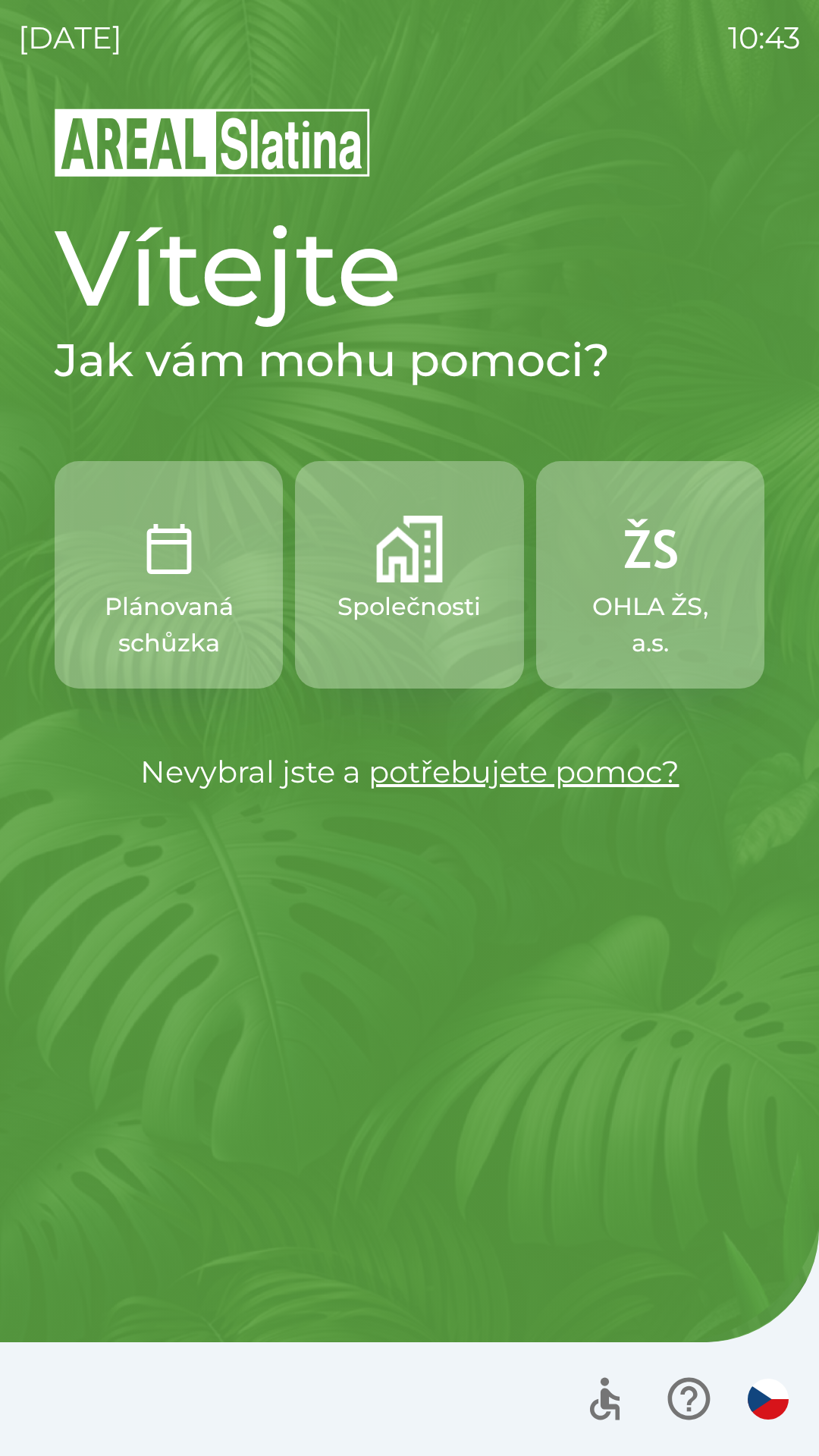
click at [7, 578] on div "[DATE] 10:43 Vítejte Jak vám mohu pomoci? Plánovaná schůzka Společnosti OHLA ŽS…" at bounding box center [410, 728] width 819 height 1456
click at [194, 590] on p "Plánovaná schůzka" at bounding box center [169, 625] width 155 height 72
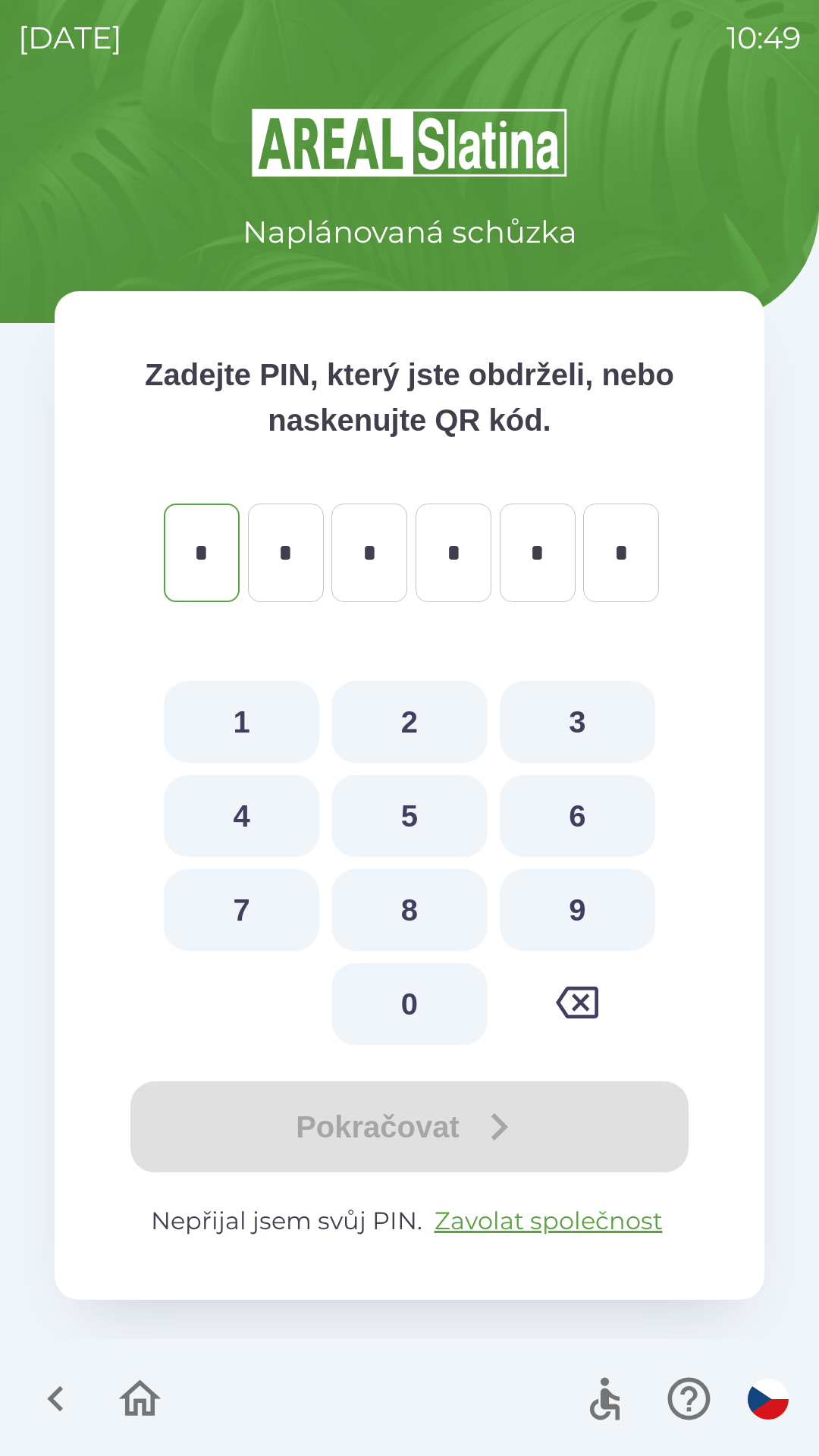
click at [39, 1405] on icon "button" at bounding box center [55, 1398] width 50 height 50
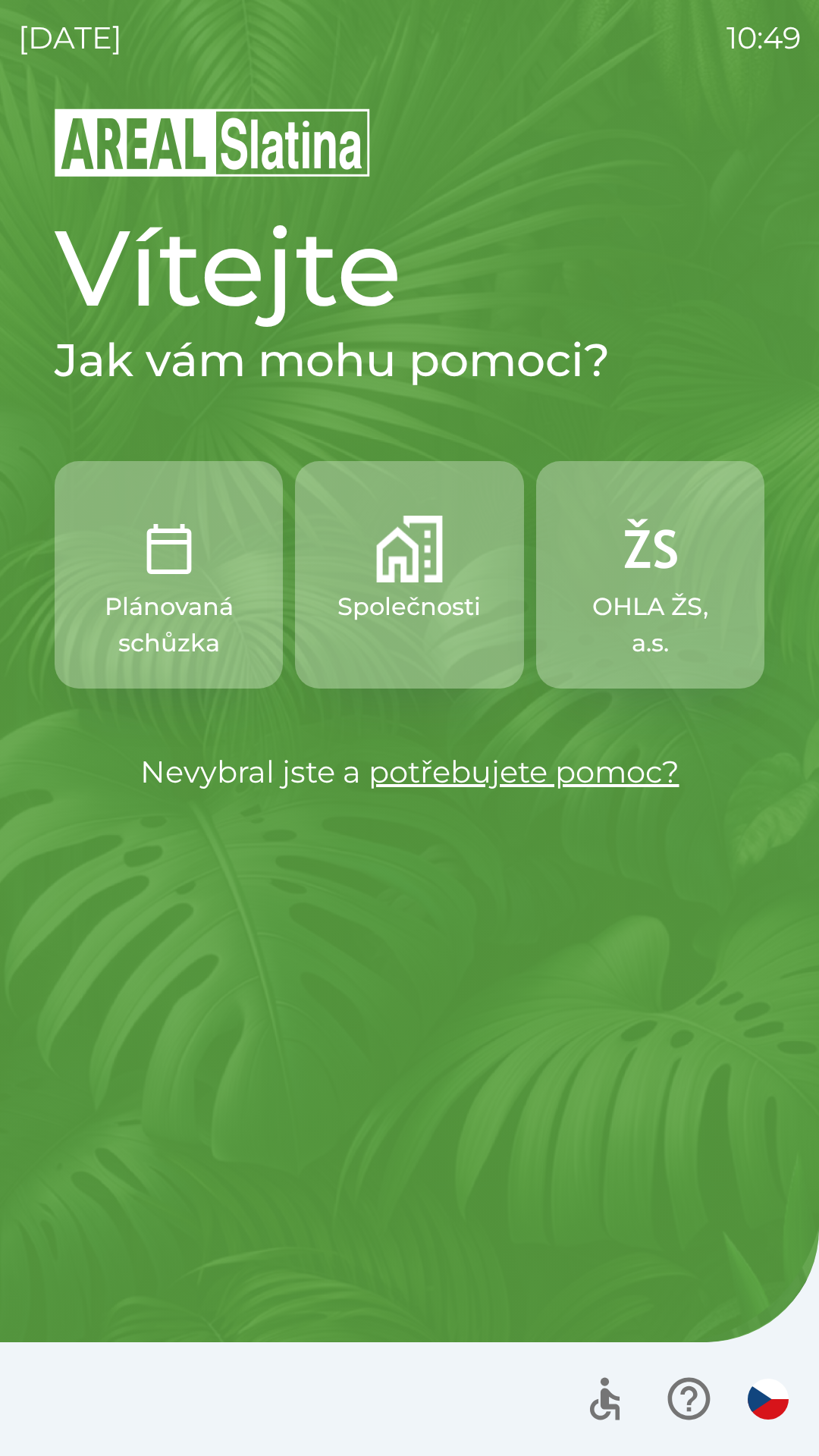
click at [432, 606] on p "Společnosti" at bounding box center [409, 607] width 143 height 36
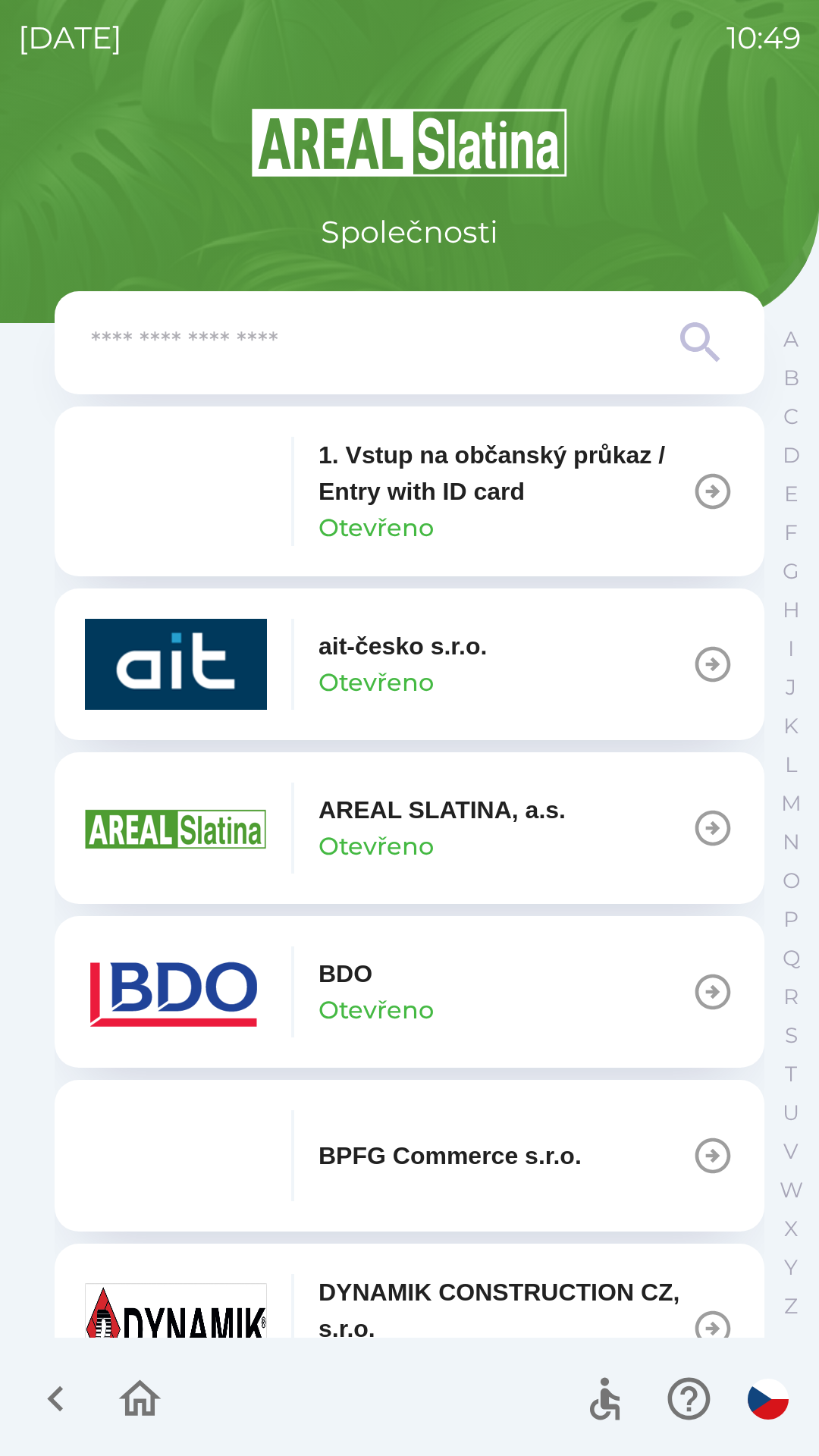
click at [410, 985] on div "BDO Otevřeno" at bounding box center [375, 991] width 115 height 72
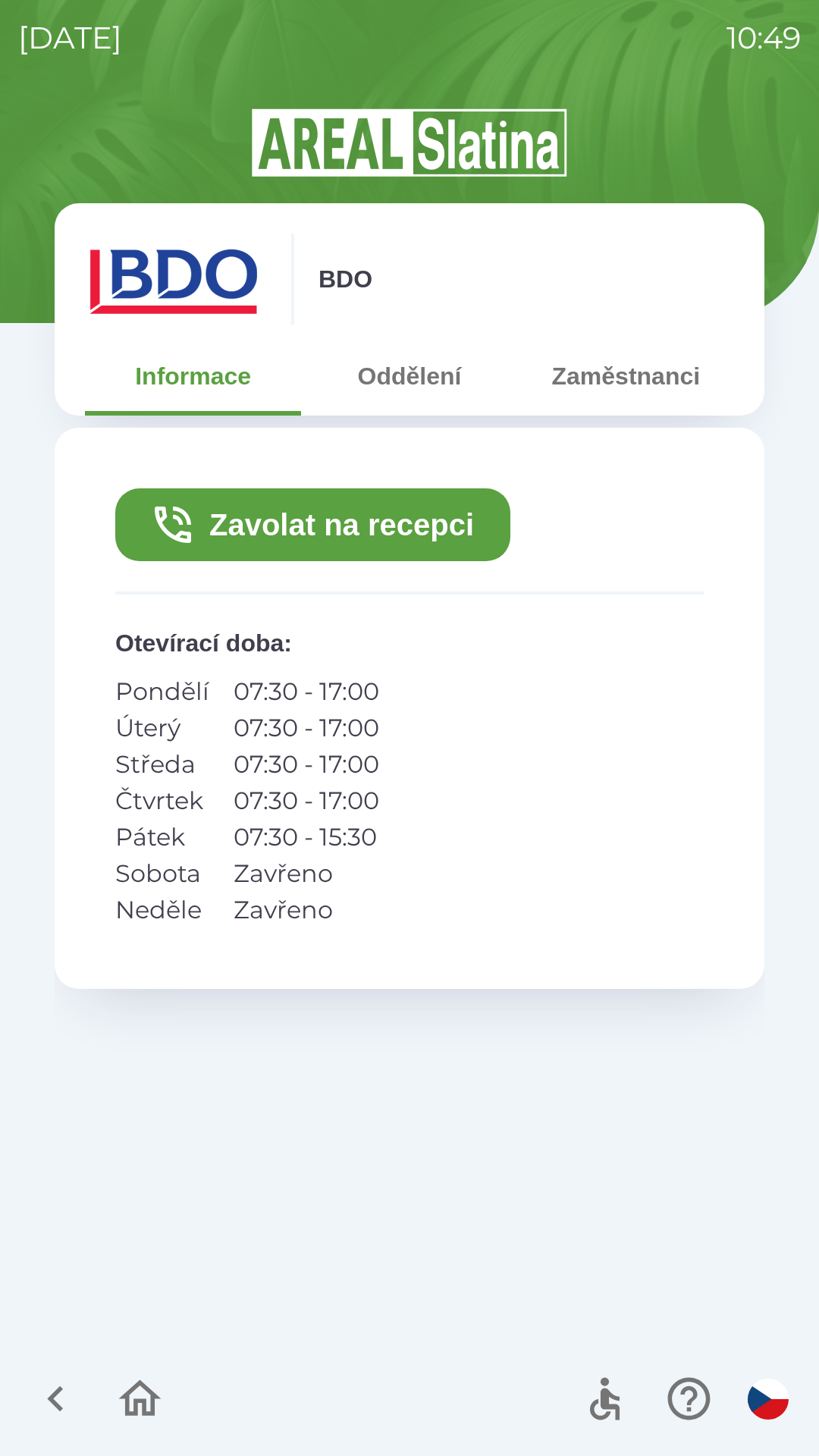
click at [378, 525] on button "Zavolat na recepci" at bounding box center [312, 525] width 395 height 72
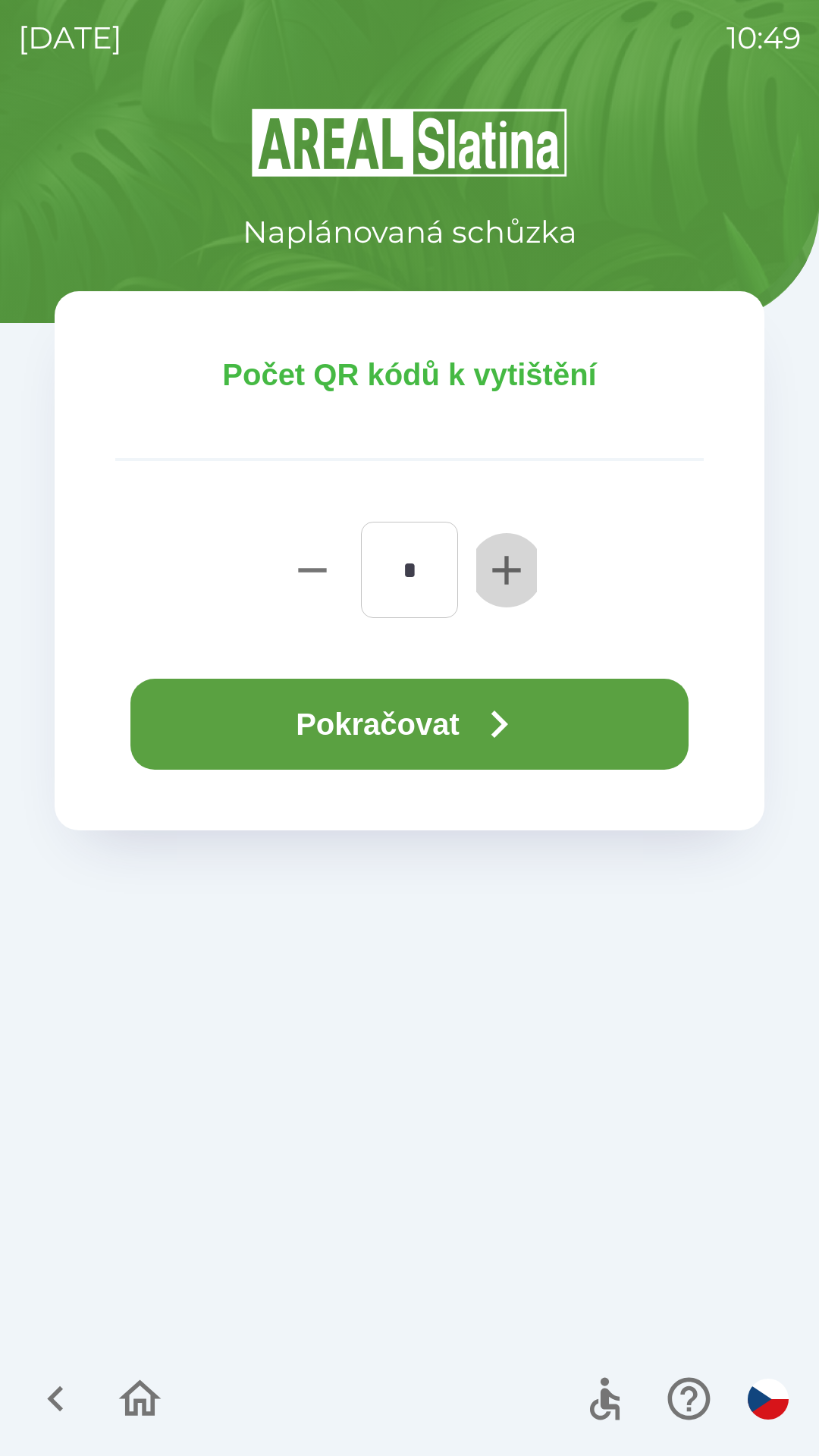
click at [507, 560] on icon "button" at bounding box center [506, 569] width 28 height 28
type input "*"
click at [449, 724] on button "Pokračovat" at bounding box center [410, 725] width 558 height 91
